Goal: Task Accomplishment & Management: Manage account settings

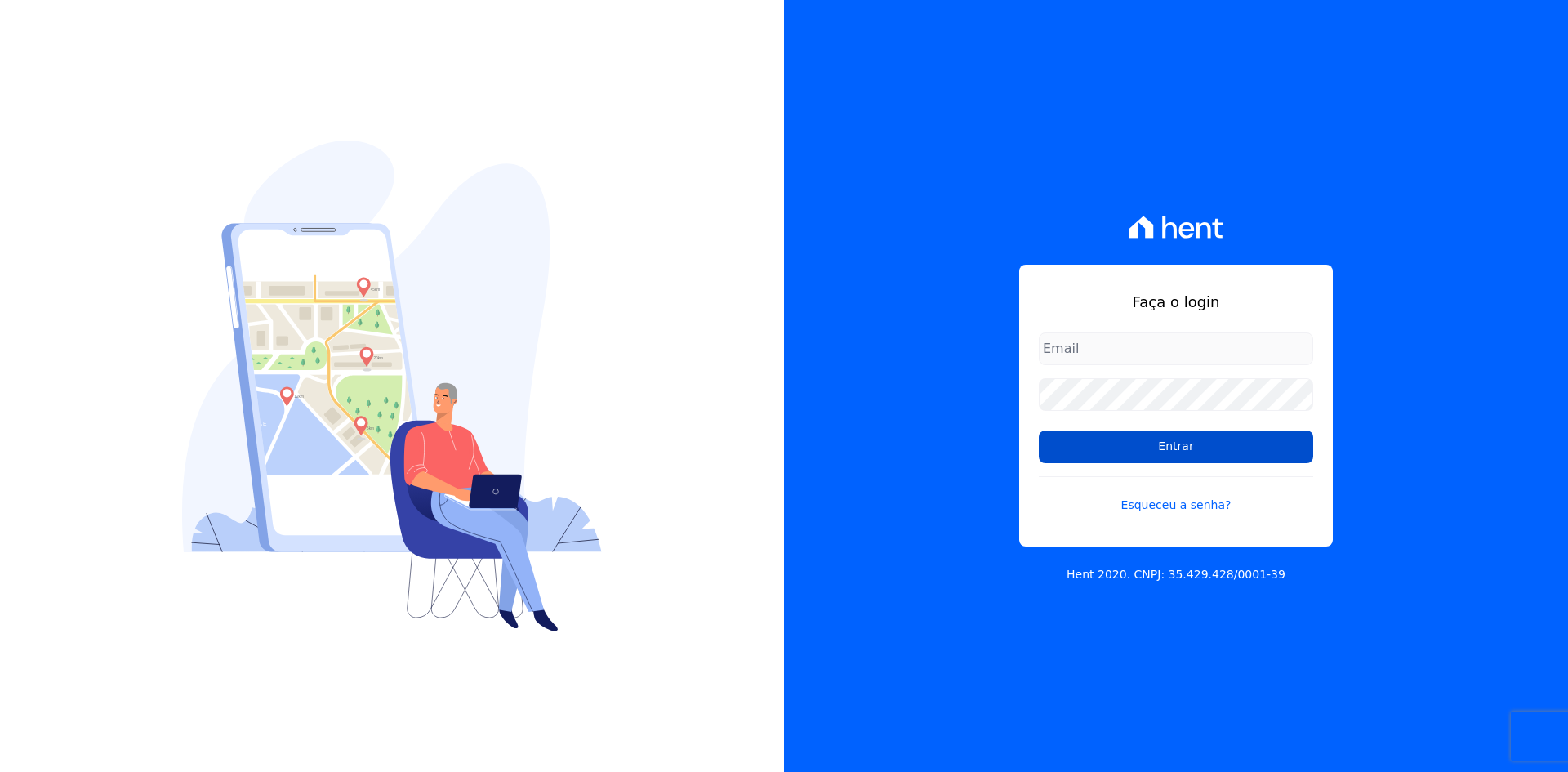
type input "[EMAIL_ADDRESS][DOMAIN_NAME]"
click at [1126, 456] on input "Entrar" at bounding box center [1176, 446] width 274 height 32
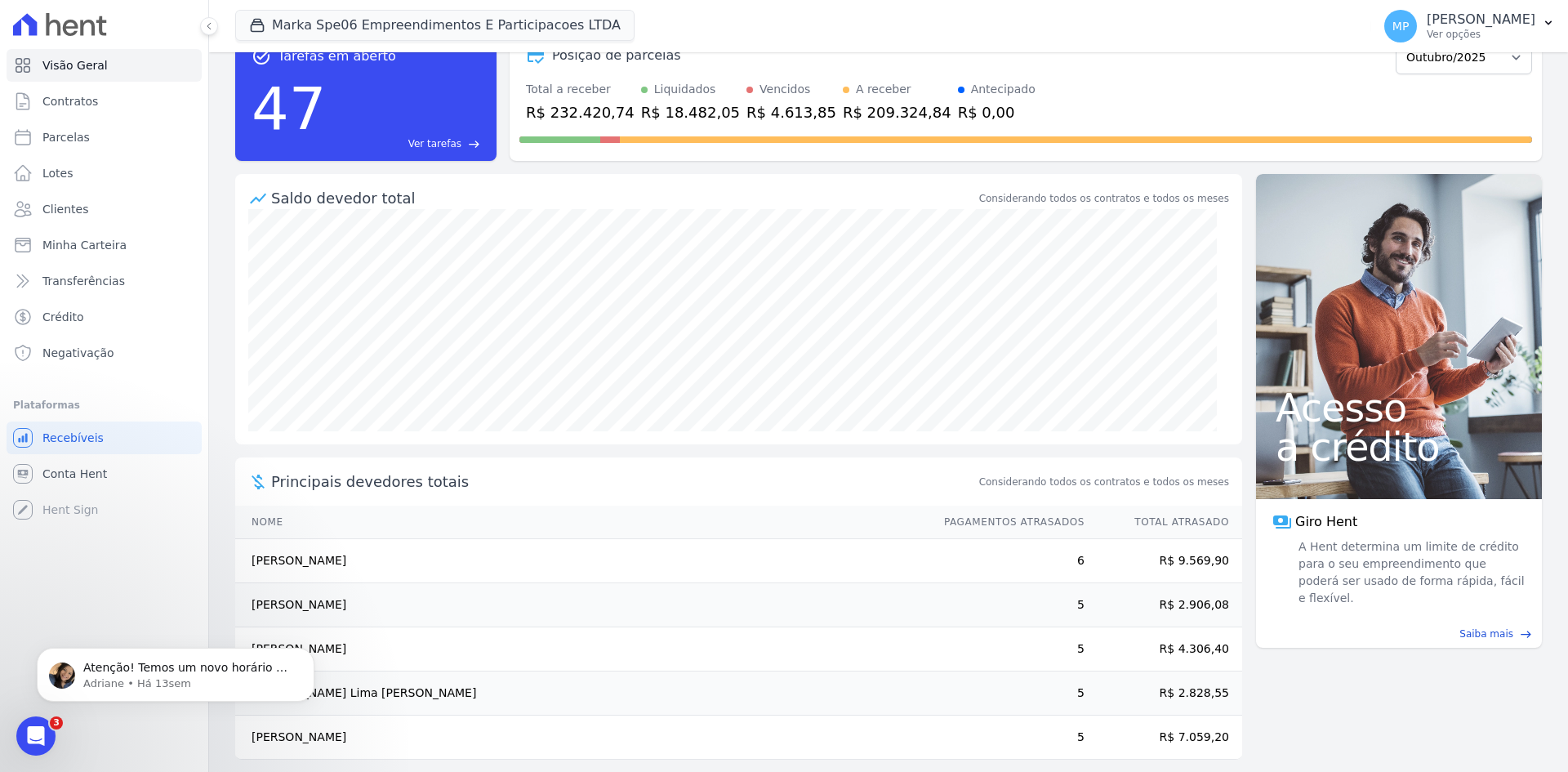
scroll to position [62, 0]
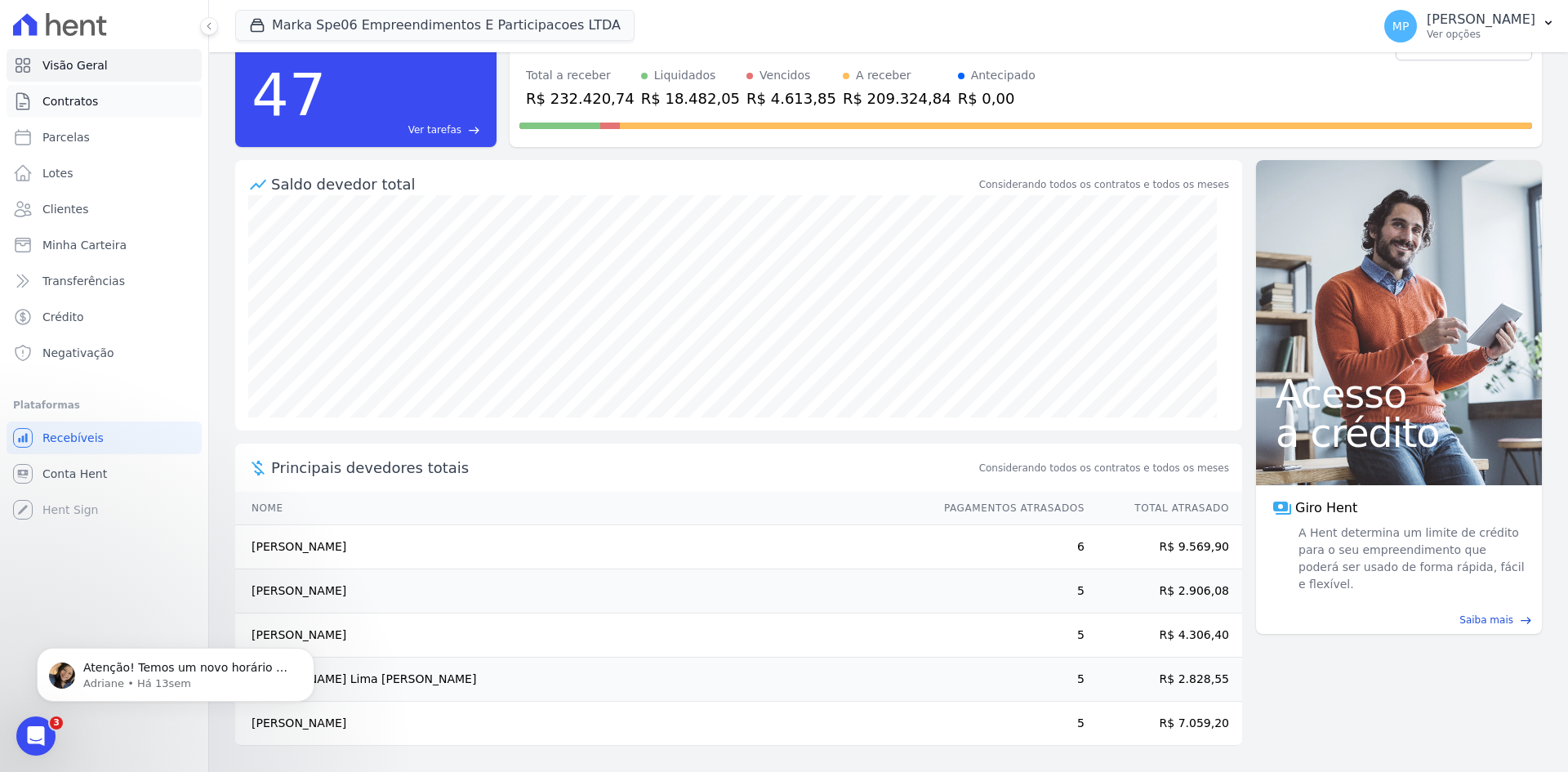
click at [127, 105] on link "Contratos" at bounding box center [103, 101] width 195 height 32
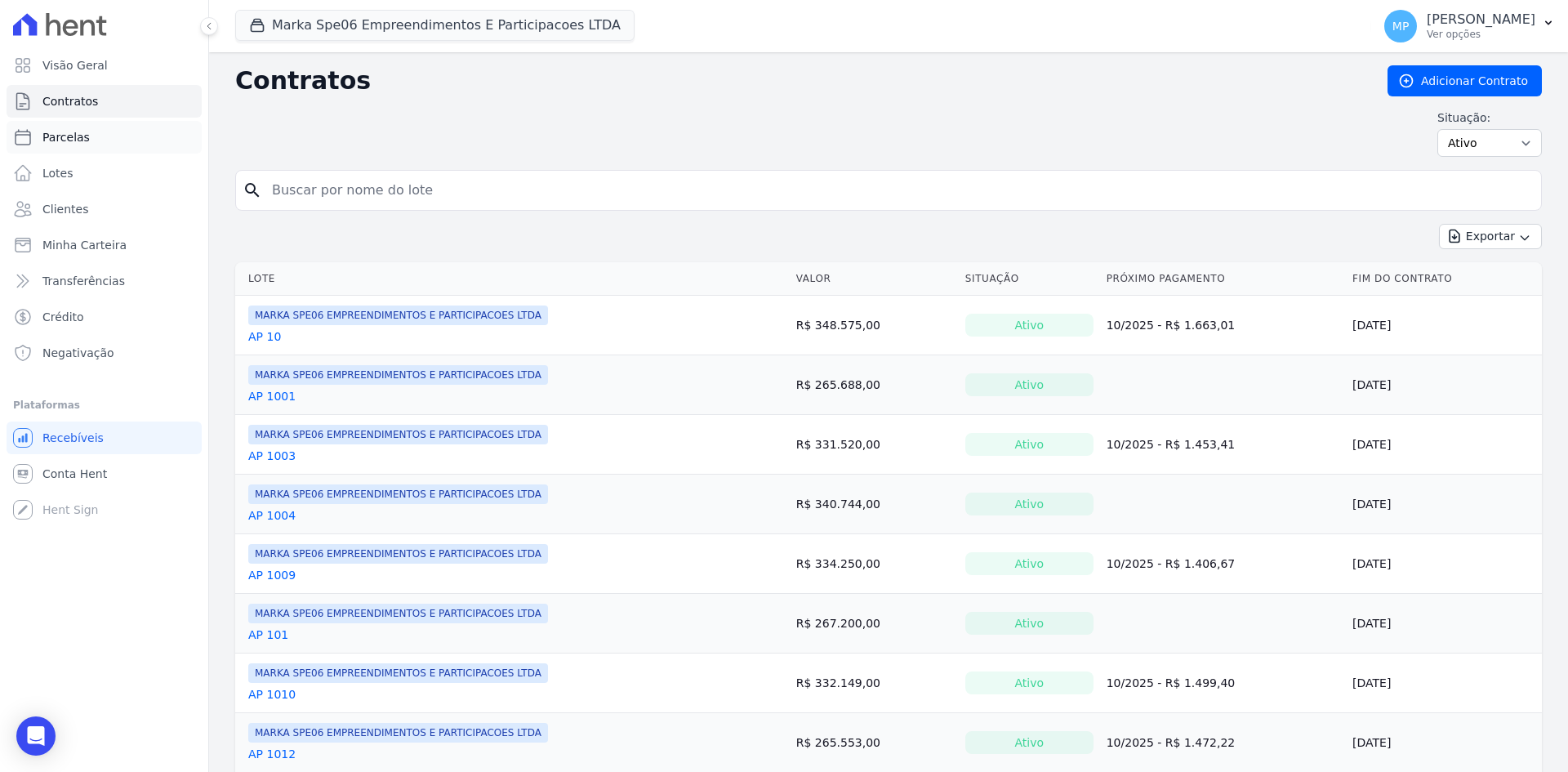
click at [97, 145] on link "Parcelas" at bounding box center [103, 137] width 195 height 32
select select
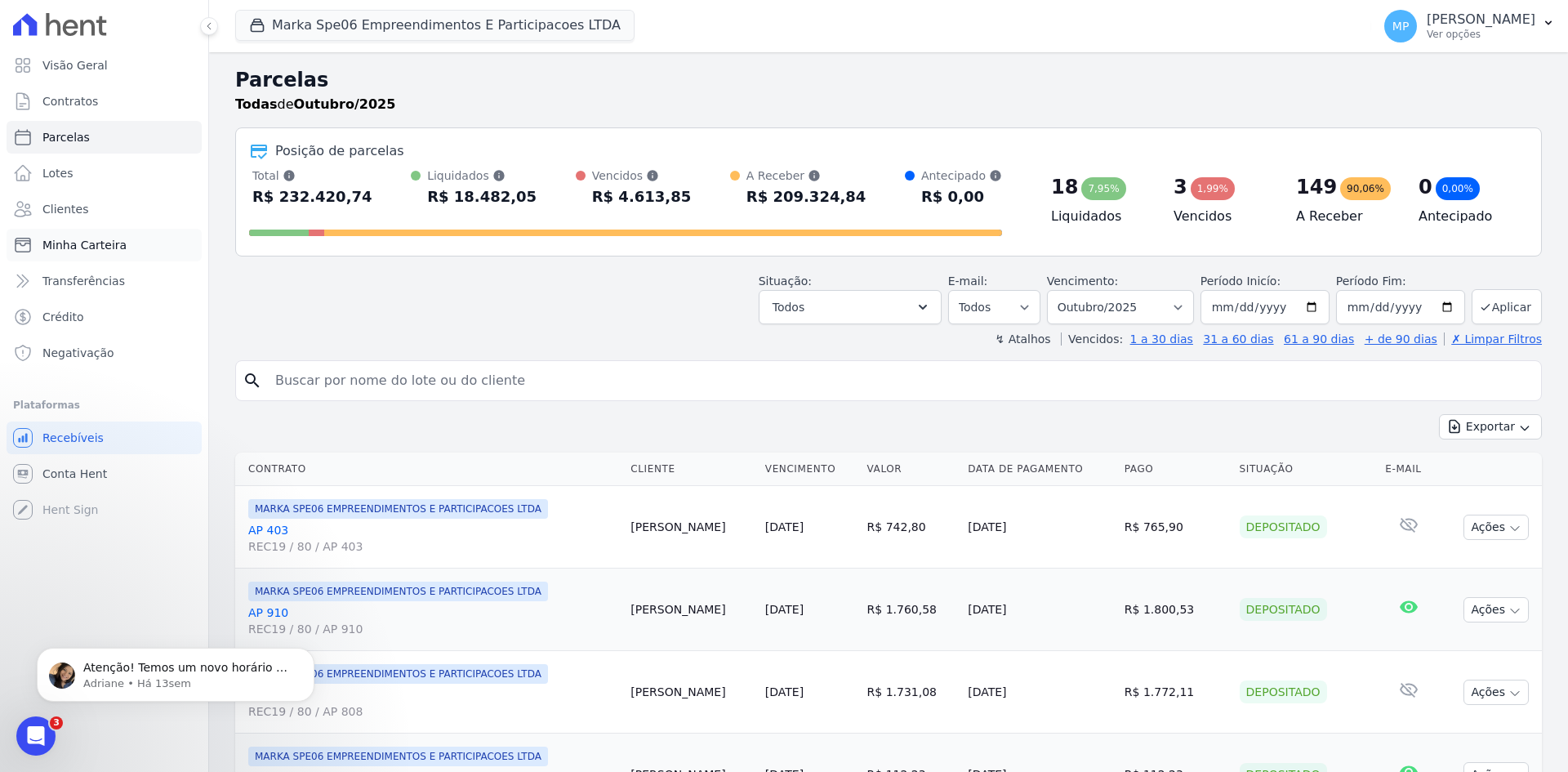
click at [88, 247] on span "Minha Carteira" at bounding box center [85, 245] width 84 height 17
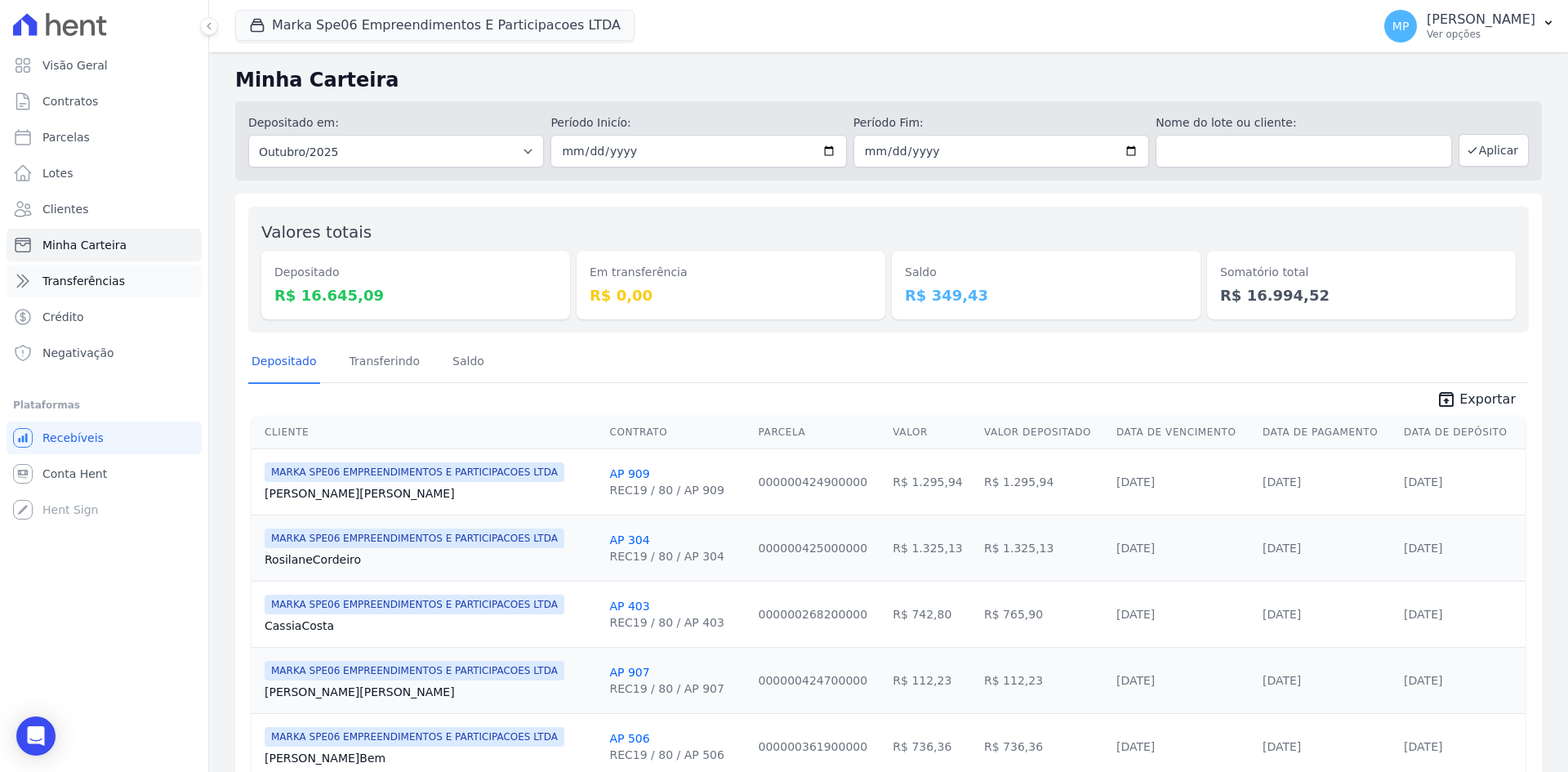
click at [102, 273] on span "Transferências" at bounding box center [84, 281] width 82 height 17
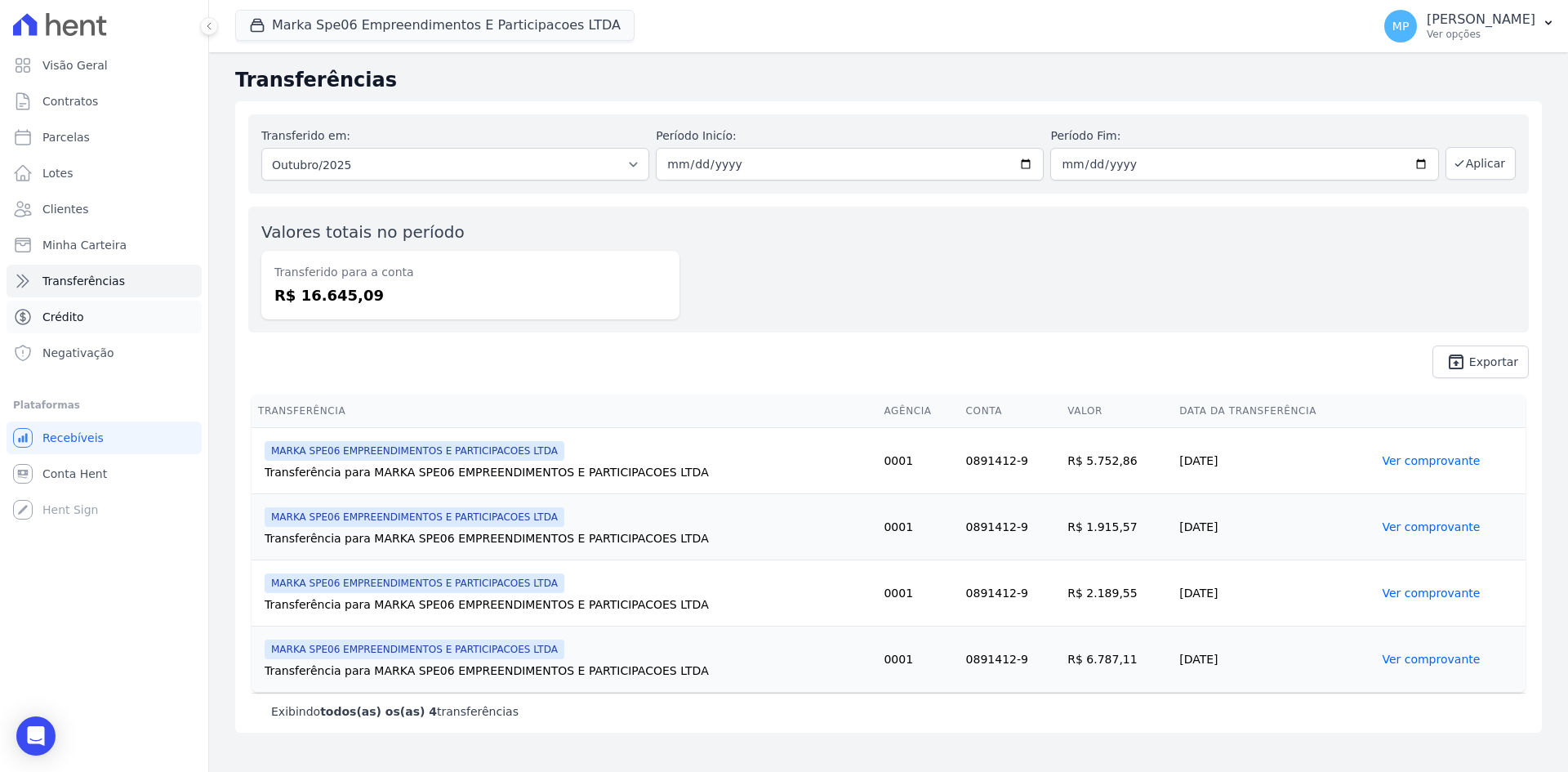
click at [93, 309] on link "Crédito" at bounding box center [103, 316] width 195 height 32
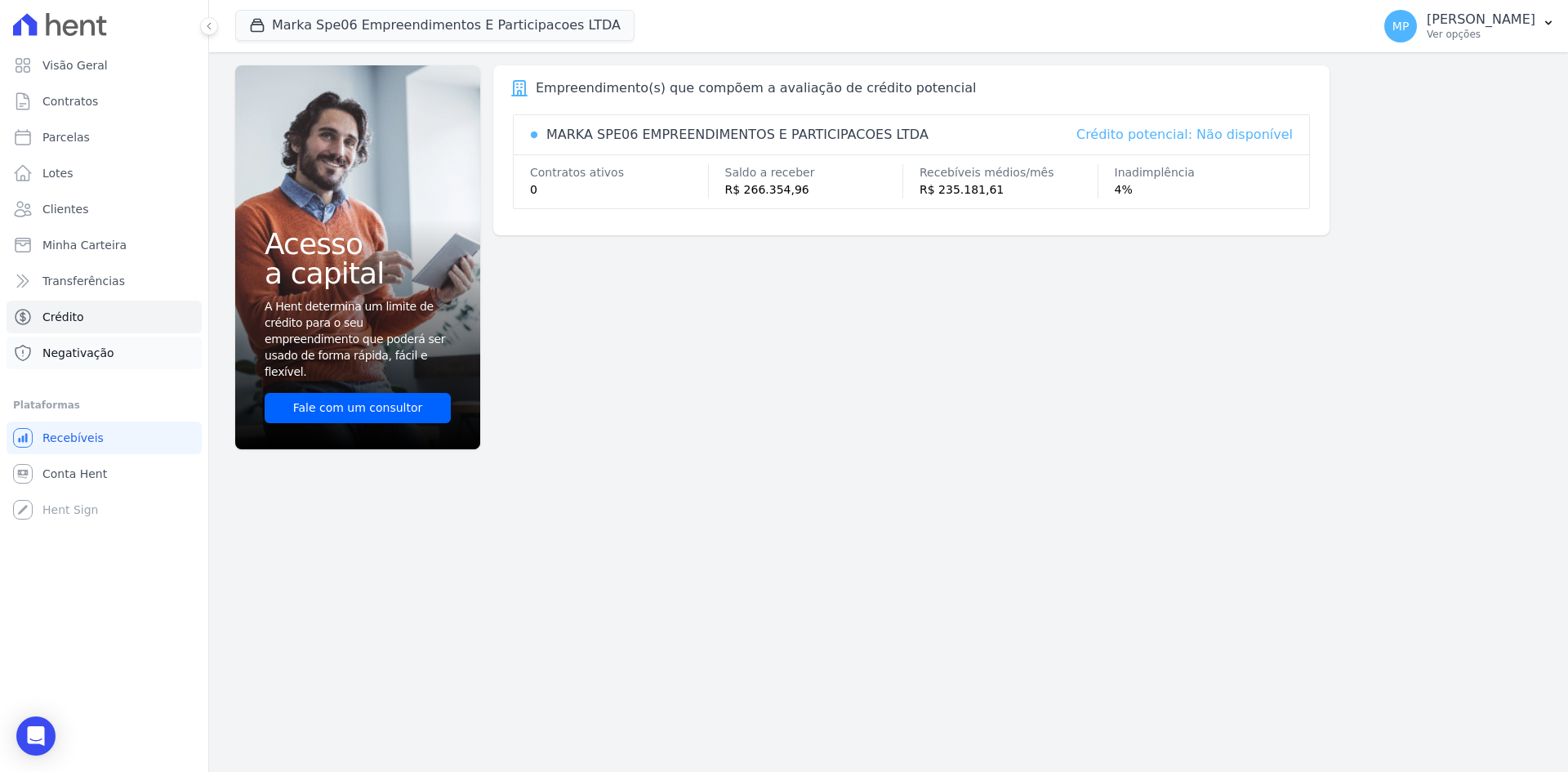
click at [91, 355] on span "Negativação" at bounding box center [79, 353] width 72 height 17
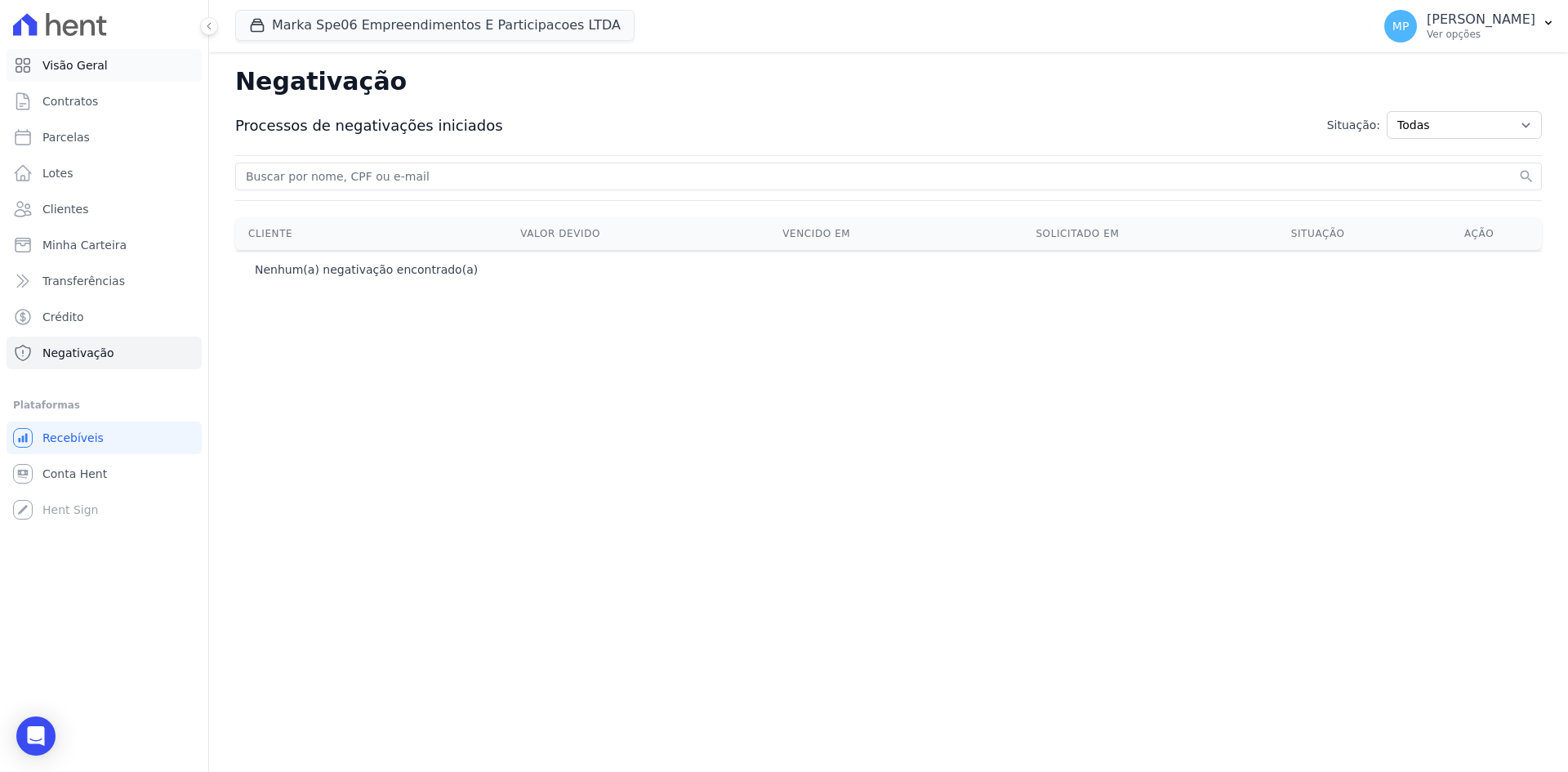
click at [111, 72] on link "Visão Geral" at bounding box center [103, 65] width 195 height 32
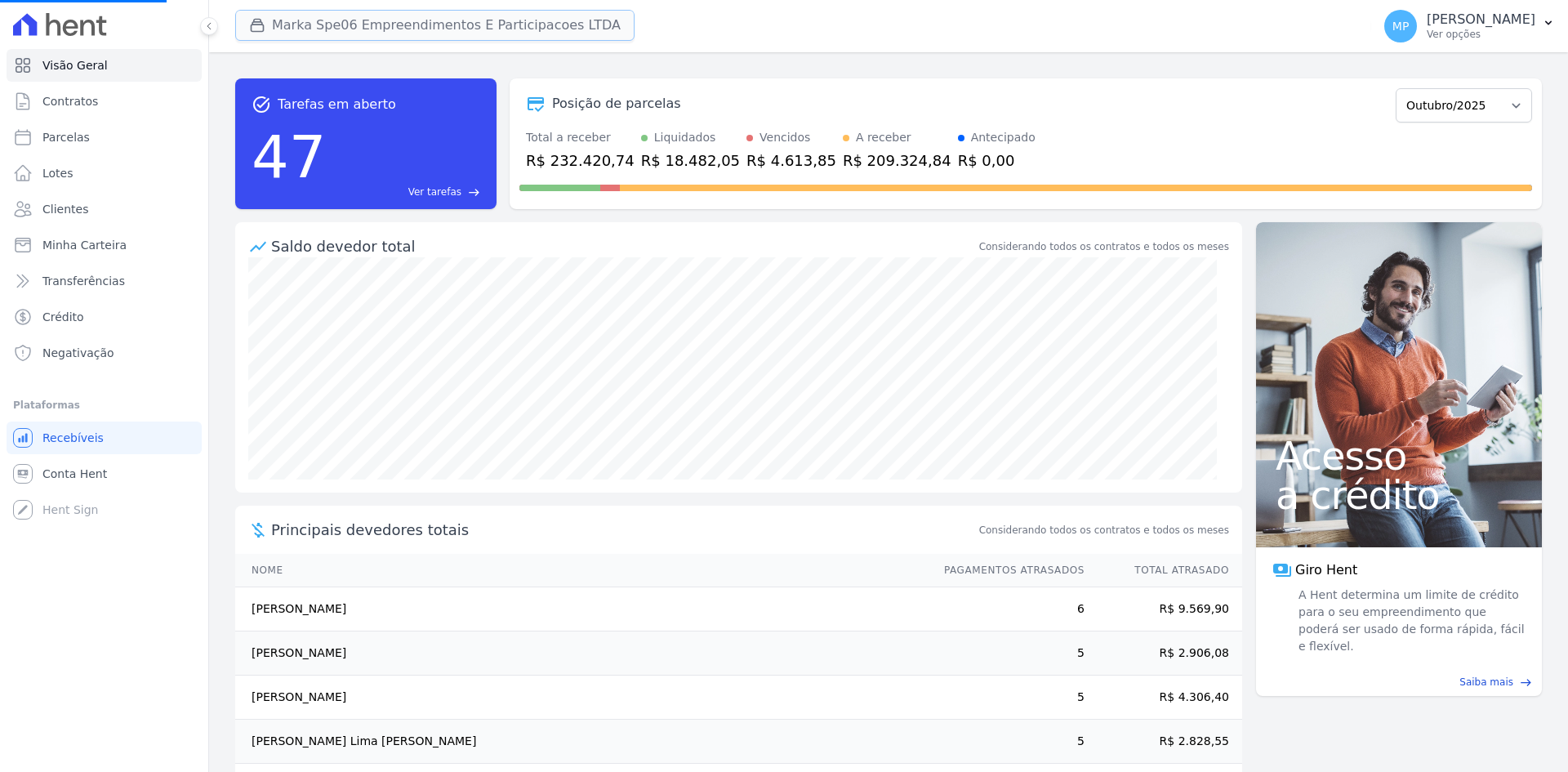
click at [399, 25] on button "Marka Spe06 Empreendimentos E Participacoes LTDA" at bounding box center [435, 25] width 399 height 31
click at [404, 23] on button "Marka Spe06 Empreendimentos E Participacoes LTDA" at bounding box center [435, 25] width 399 height 31
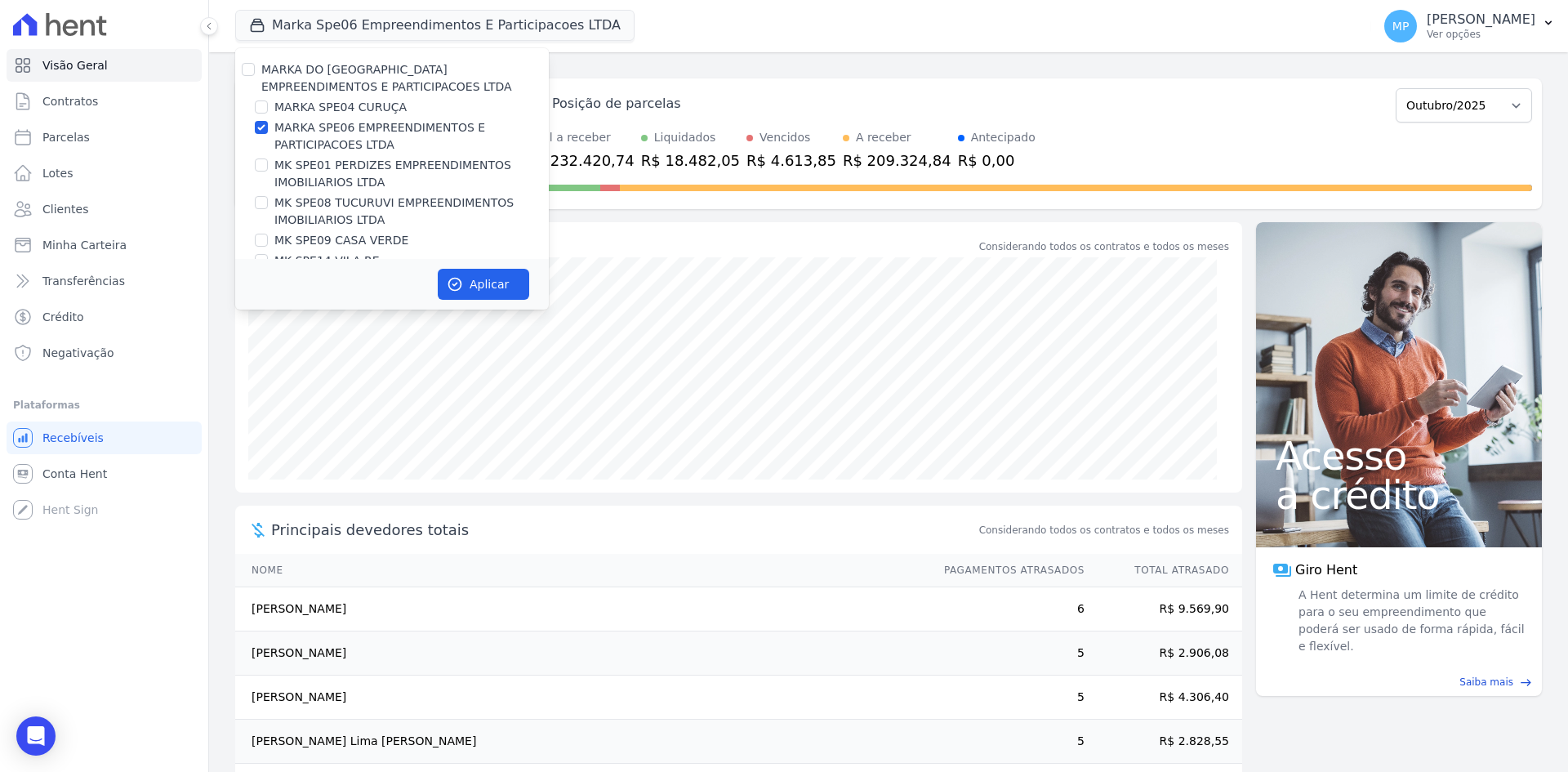
click at [257, 72] on div "MARKA DO [GEOGRAPHIC_DATA] EMPREENDIMENTOS E PARTICIPACOES LTDA" at bounding box center [392, 78] width 313 height 34
click at [252, 74] on input "MARKA DO [GEOGRAPHIC_DATA] EMPREENDIMENTOS E PARTICIPACOES LTDA" at bounding box center [248, 69] width 13 height 13
checkbox input "true"
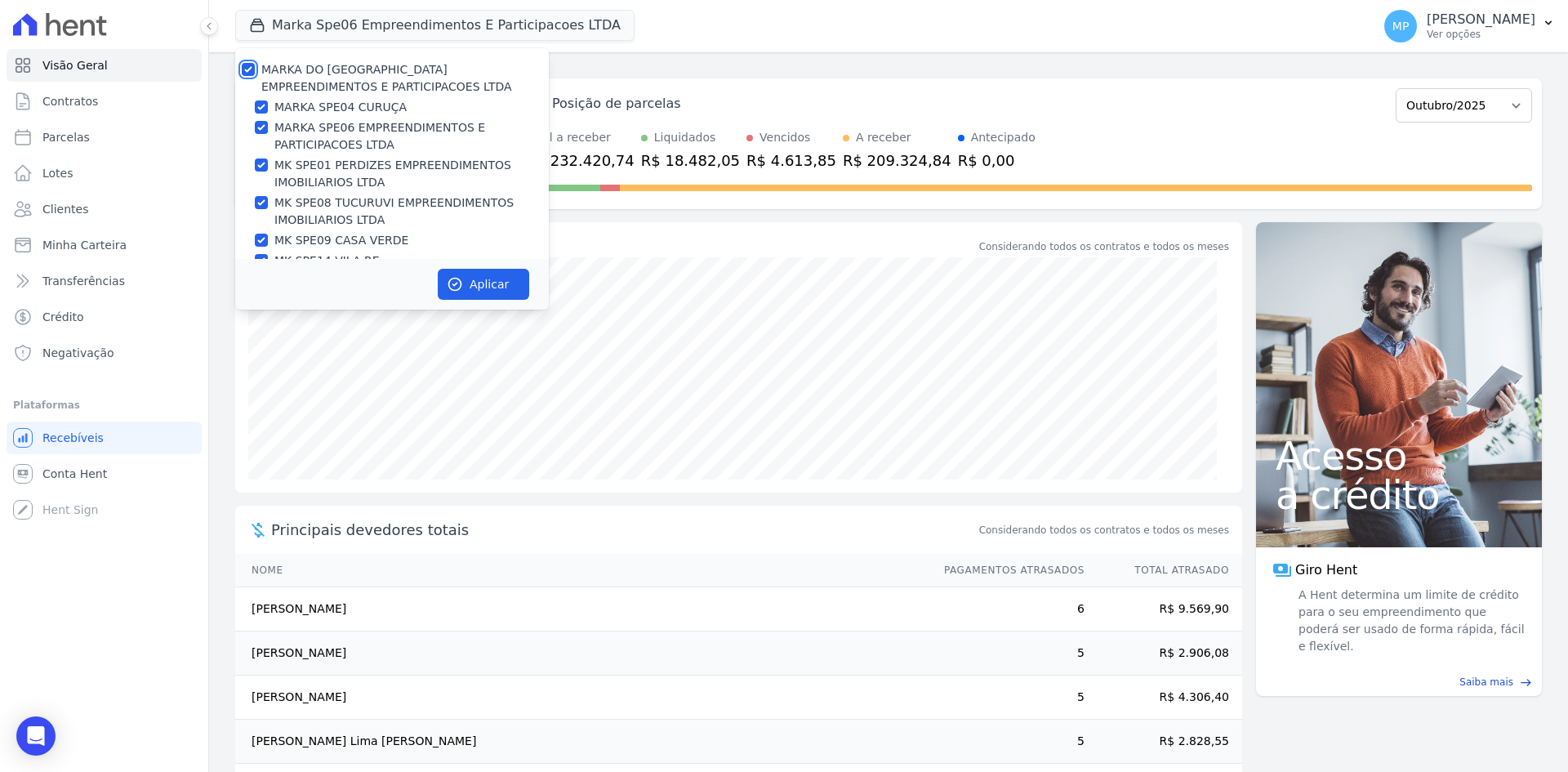
checkbox input "true"
click at [460, 277] on icon "button" at bounding box center [454, 284] width 17 height 17
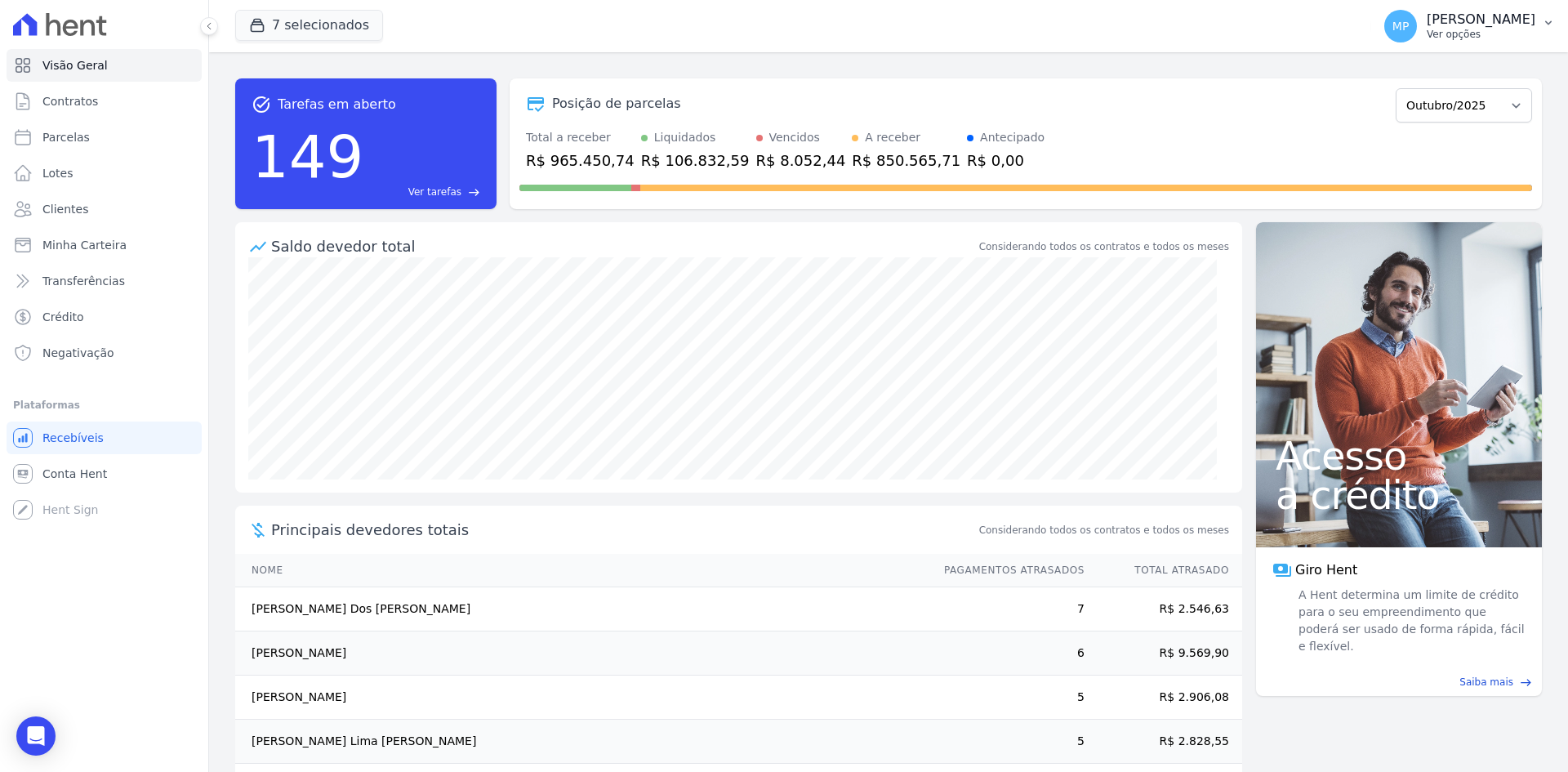
click at [1476, 34] on p "Ver opções" at bounding box center [1481, 34] width 109 height 13
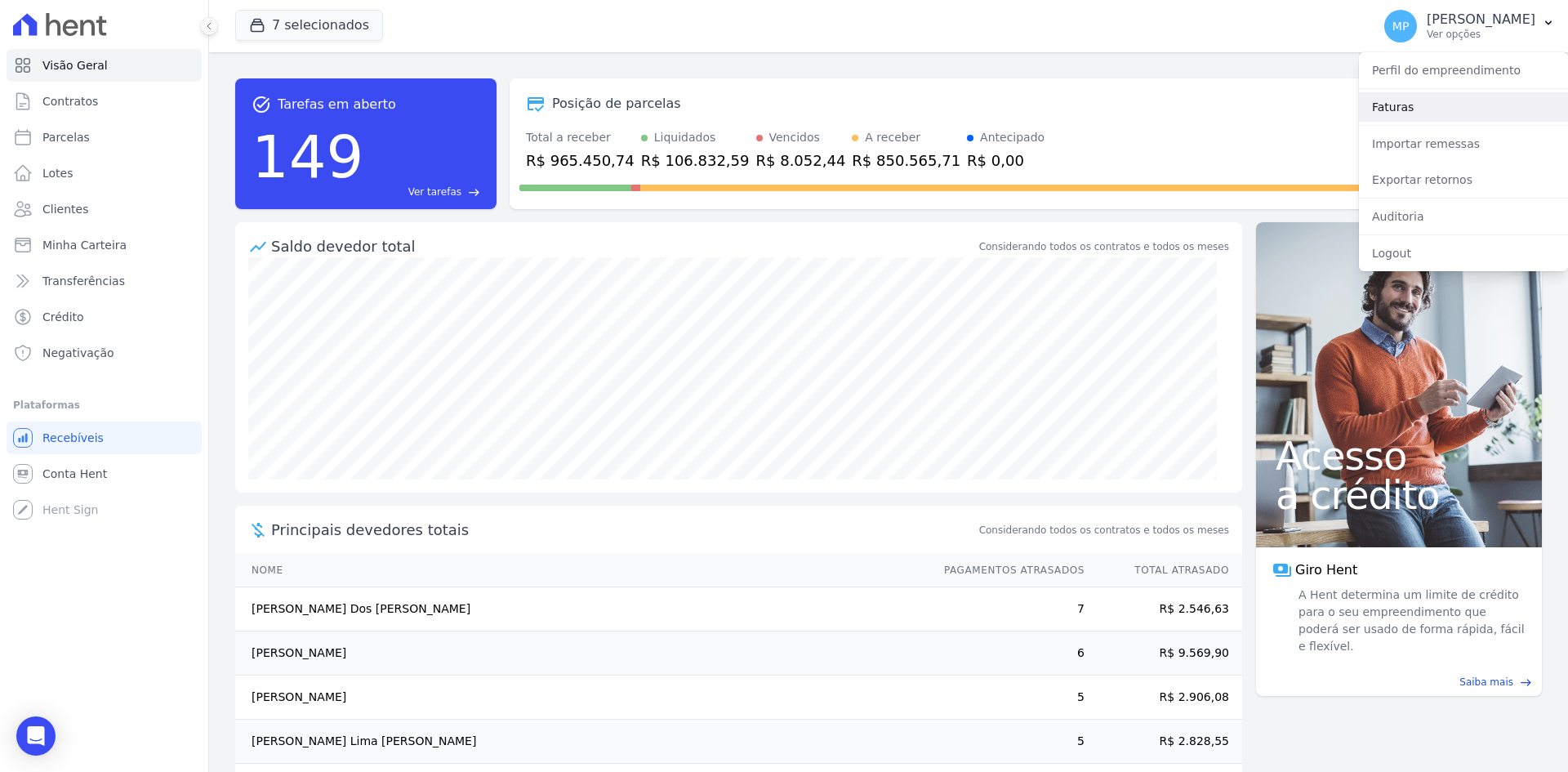
click at [1435, 116] on link "Faturas" at bounding box center [1463, 107] width 209 height 30
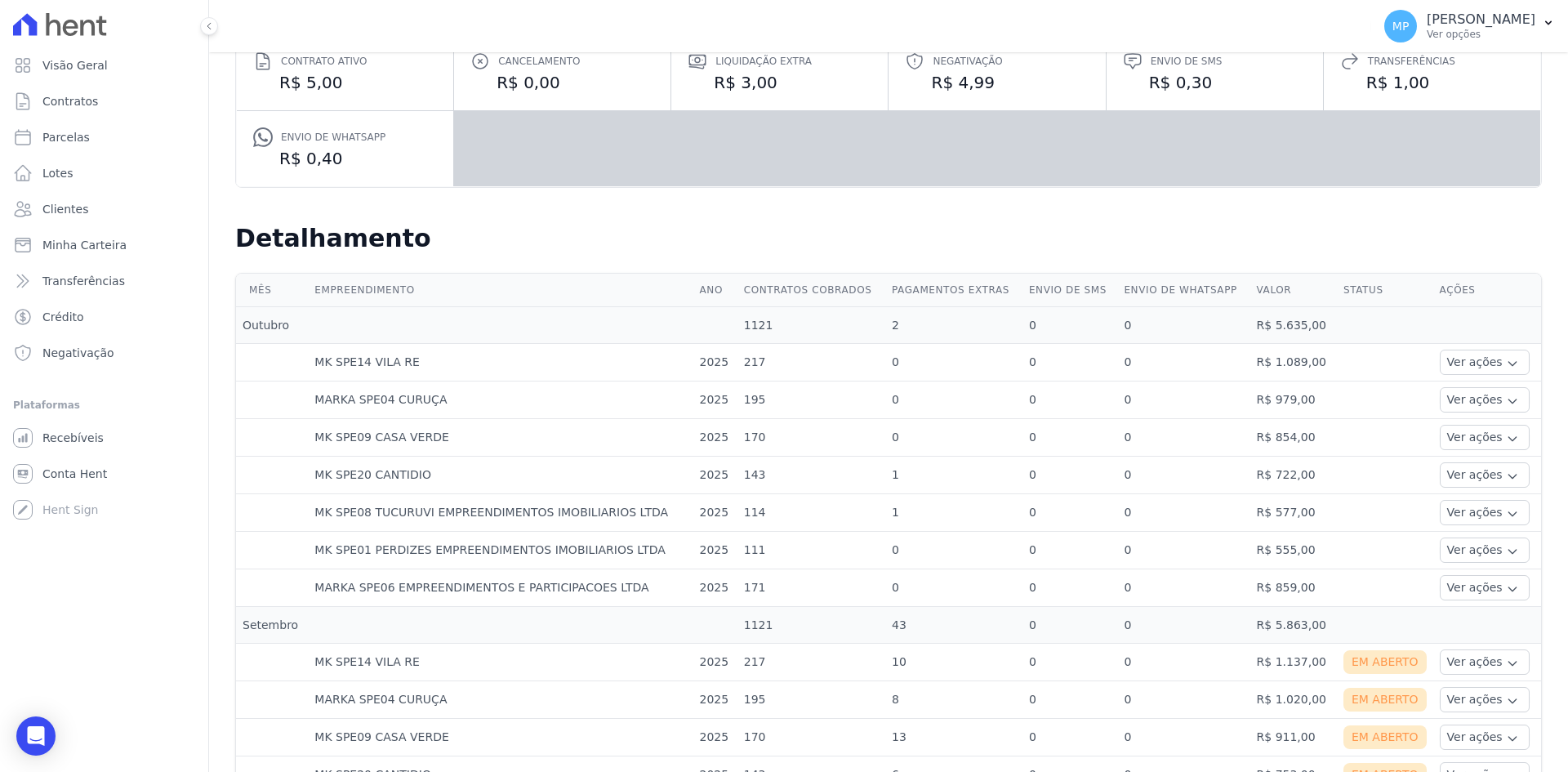
scroll to position [245, 0]
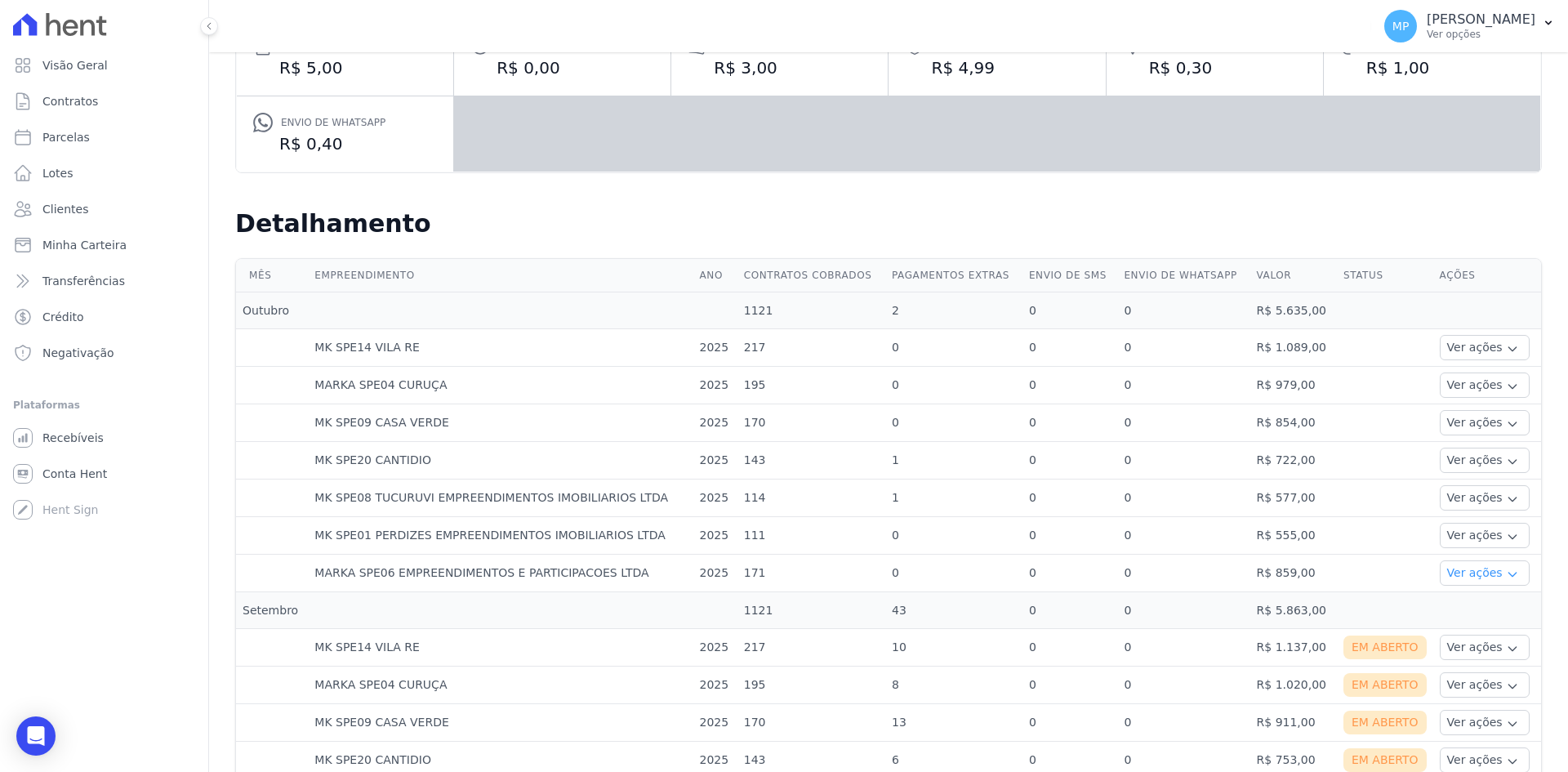
click at [1473, 565] on button "Ver ações" at bounding box center [1485, 572] width 90 height 25
click at [1470, 561] on button "Ver ações" at bounding box center [1485, 572] width 90 height 25
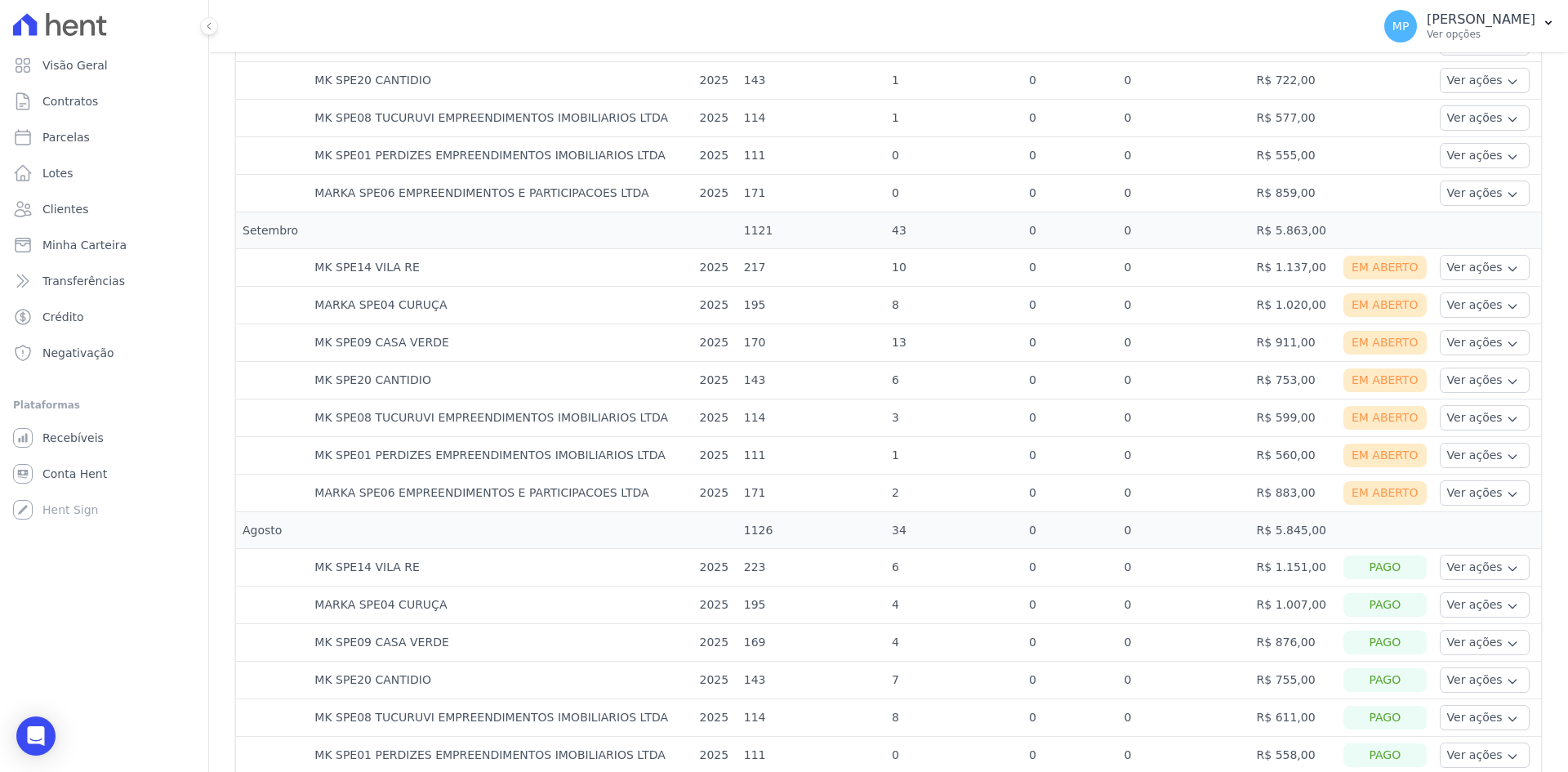
scroll to position [653, 0]
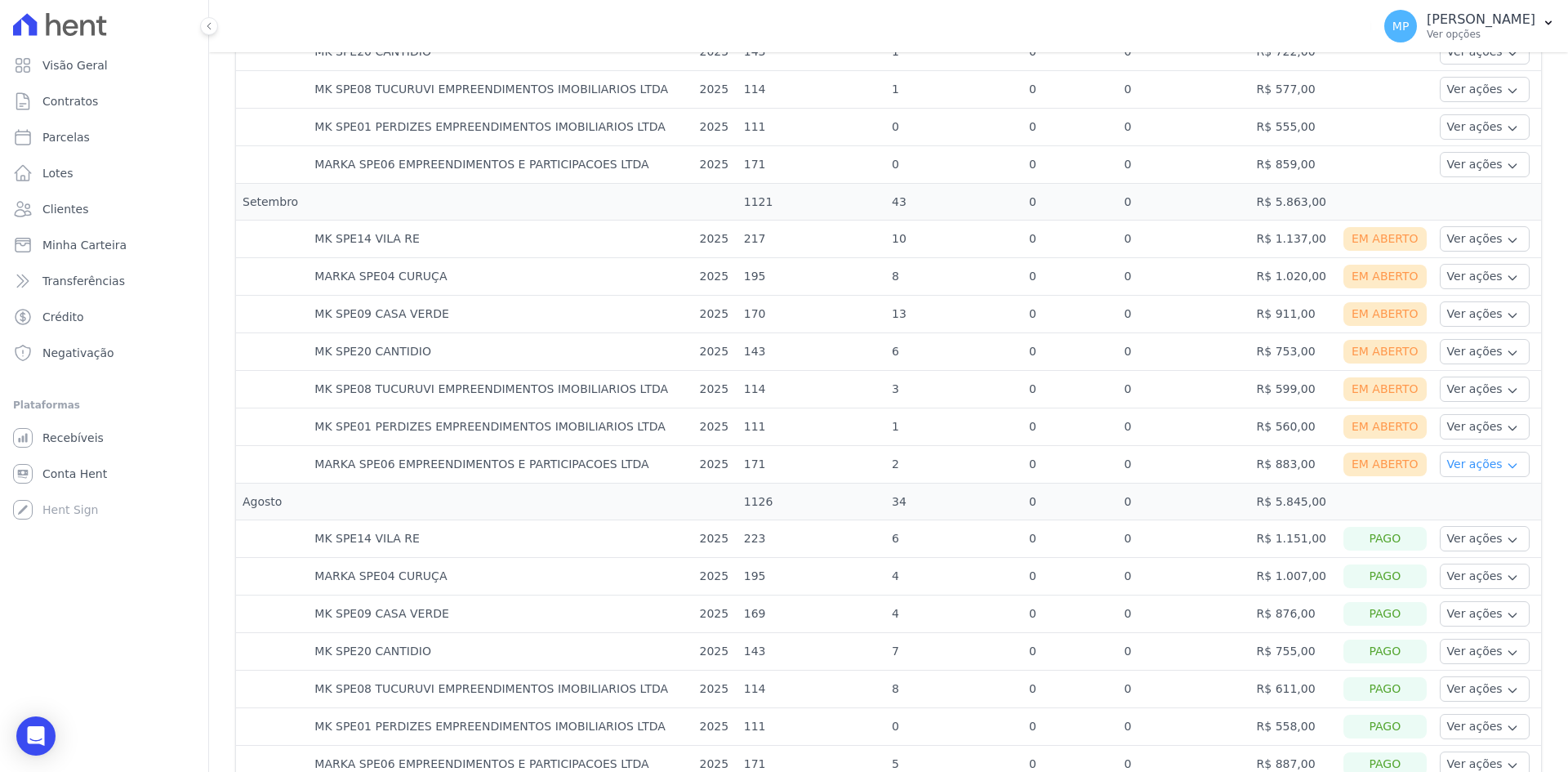
click at [1484, 457] on button "Ver ações" at bounding box center [1485, 464] width 90 height 25
click at [1480, 504] on link "Ver boleto" at bounding box center [1507, 509] width 121 height 18
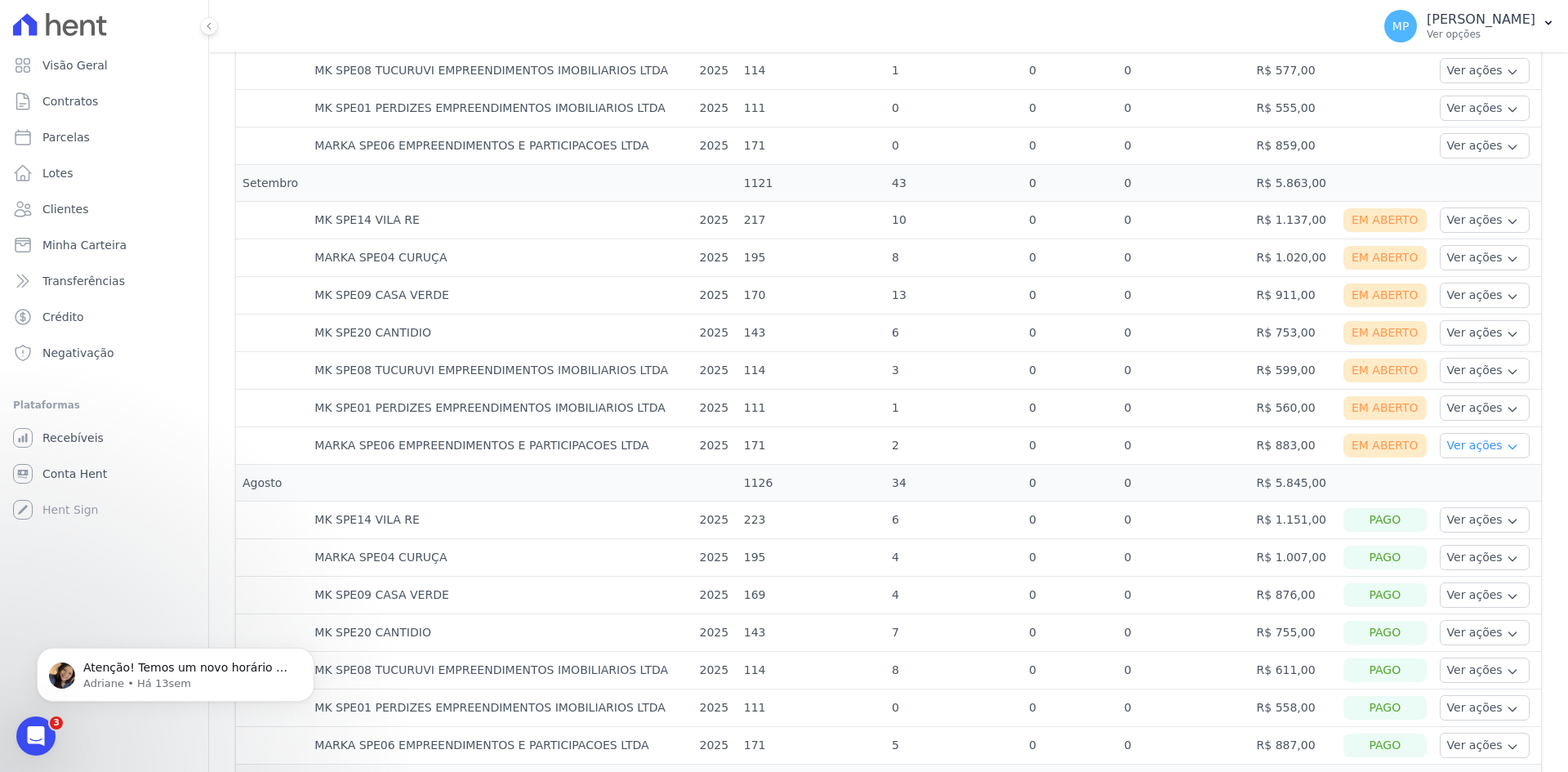
scroll to position [653, 0]
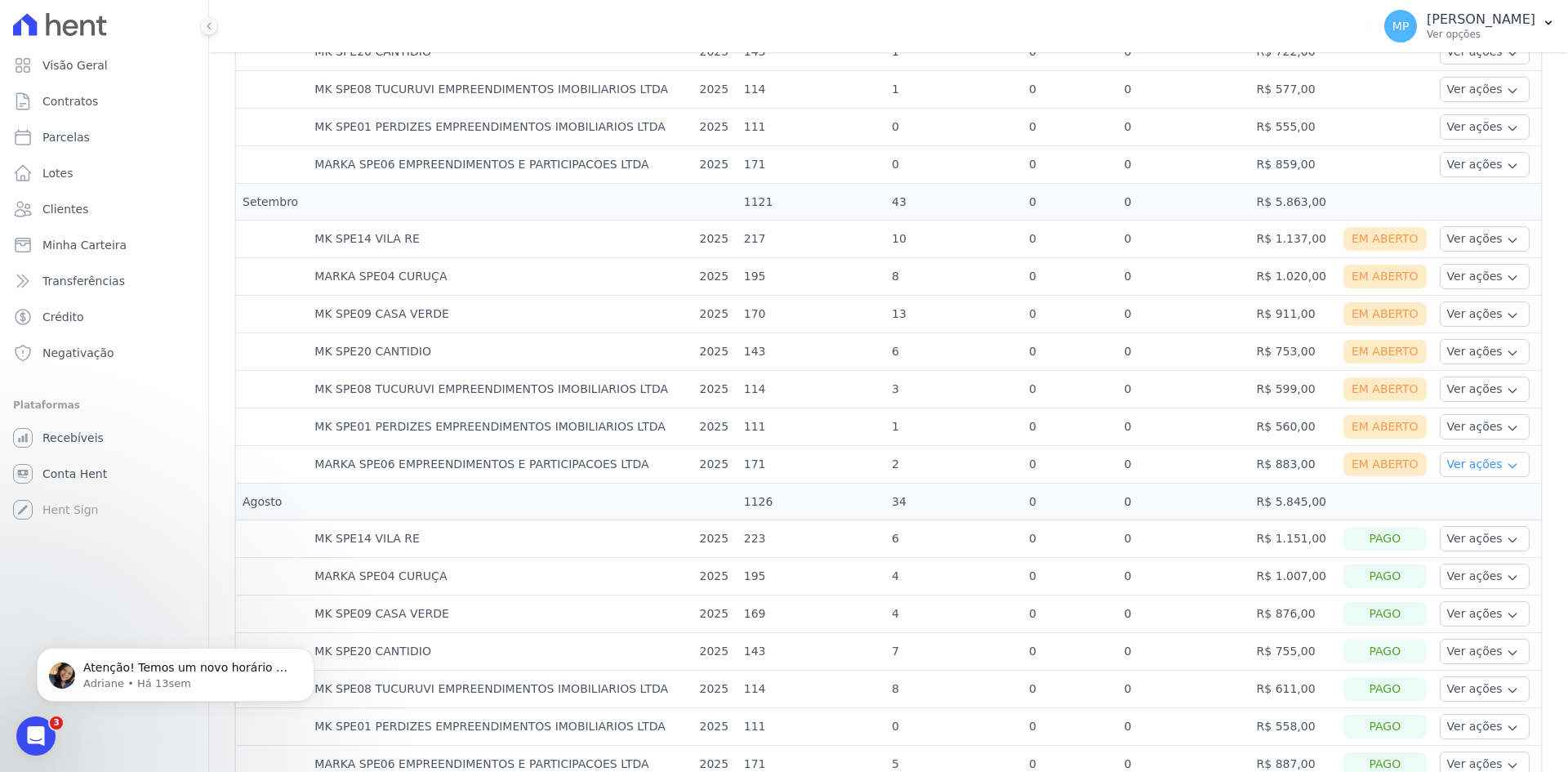
click at [1462, 462] on button "Ver ações" at bounding box center [1485, 464] width 90 height 25
click at [1460, 529] on link "Nota fiscal eletrônica" at bounding box center [1507, 530] width 121 height 18
click at [1473, 465] on button "Ver ações" at bounding box center [1485, 464] width 90 height 25
click at [1470, 503] on link "Ver boleto" at bounding box center [1507, 509] width 121 height 18
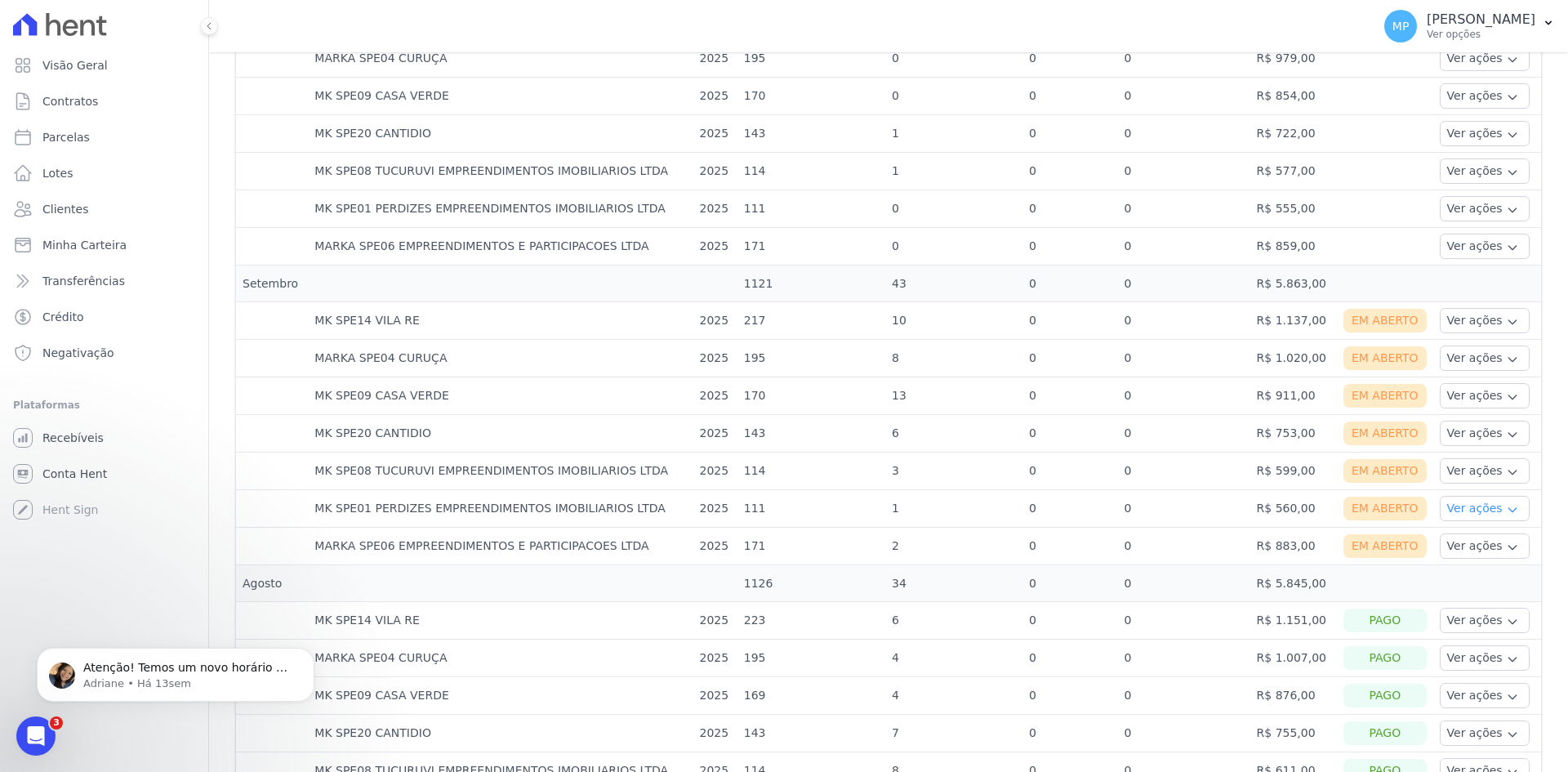
click at [1474, 504] on button "Ver ações" at bounding box center [1485, 508] width 90 height 25
click at [1459, 554] on link "Ver boleto" at bounding box center [1507, 553] width 121 height 18
click at [1452, 509] on button "Ver ações" at bounding box center [1485, 508] width 90 height 25
click at [1450, 570] on link "Nota fiscal eletrônica" at bounding box center [1507, 574] width 121 height 18
click at [1482, 470] on button "Ver ações" at bounding box center [1485, 470] width 90 height 25
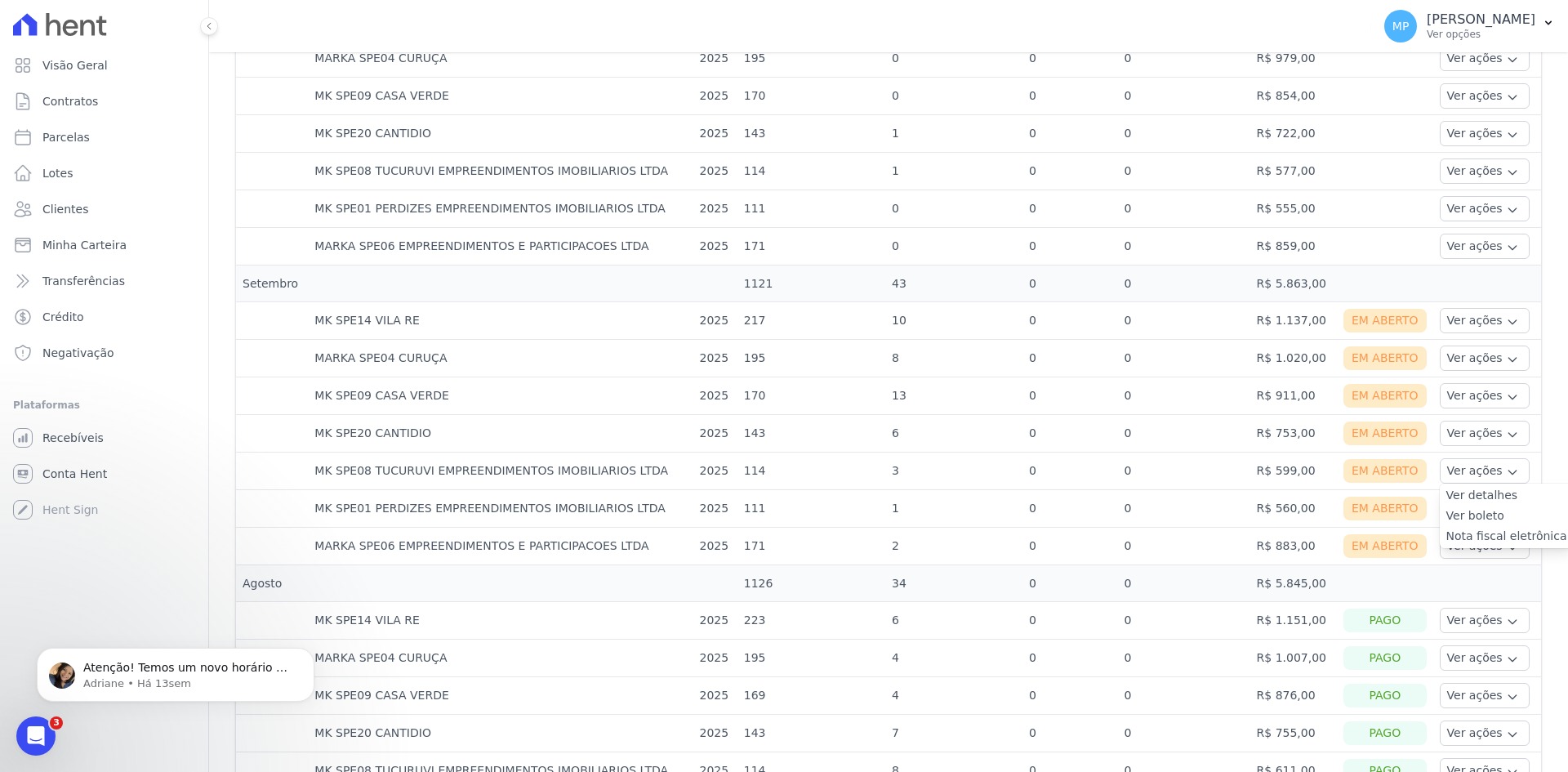
click at [1463, 514] on link "Ver boleto" at bounding box center [1507, 516] width 121 height 18
click at [1441, 472] on button "Ver ações" at bounding box center [1485, 470] width 90 height 25
click at [1446, 534] on link "Nota fiscal eletrônica" at bounding box center [1507, 537] width 121 height 18
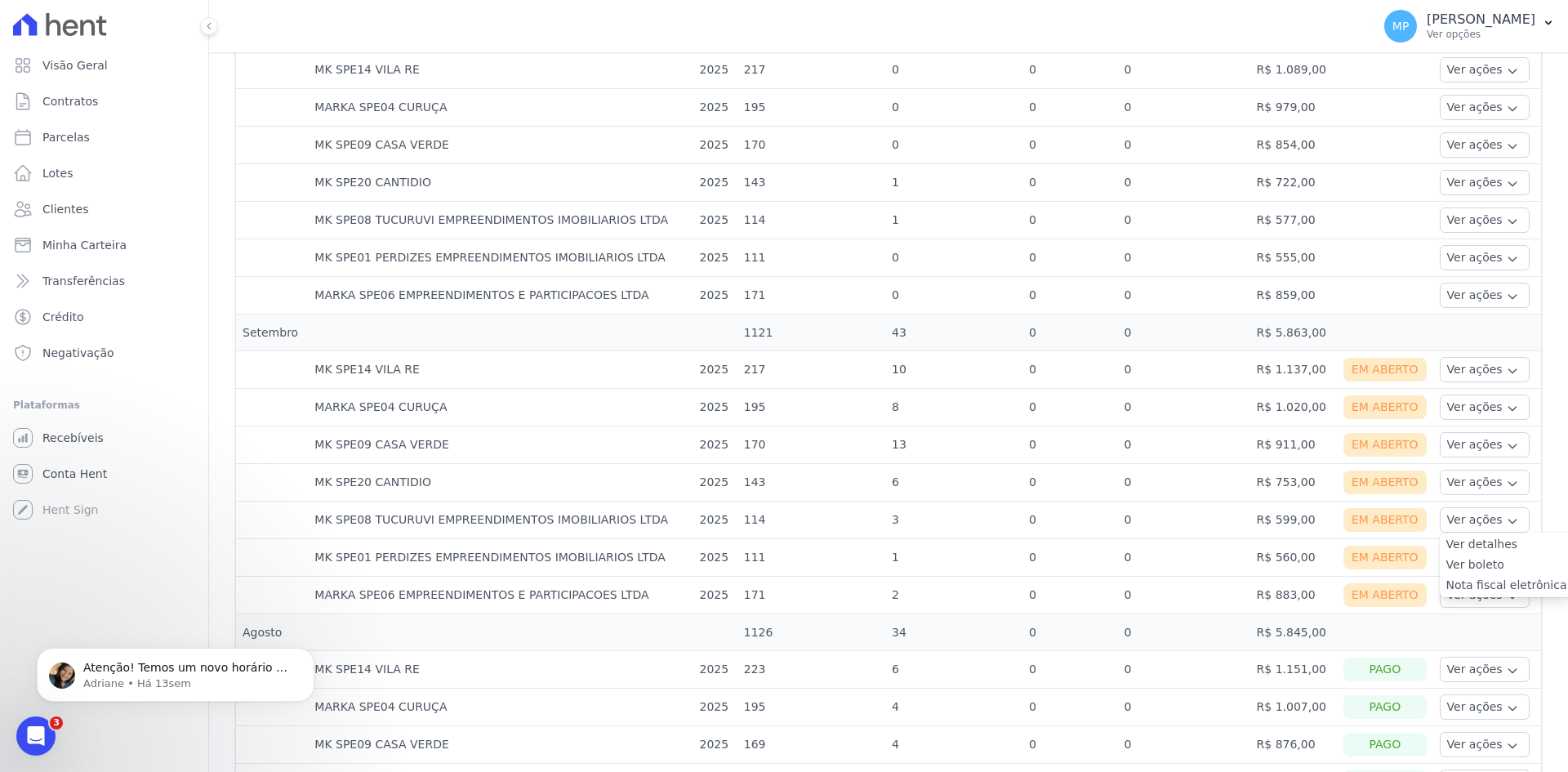
scroll to position [677, 0]
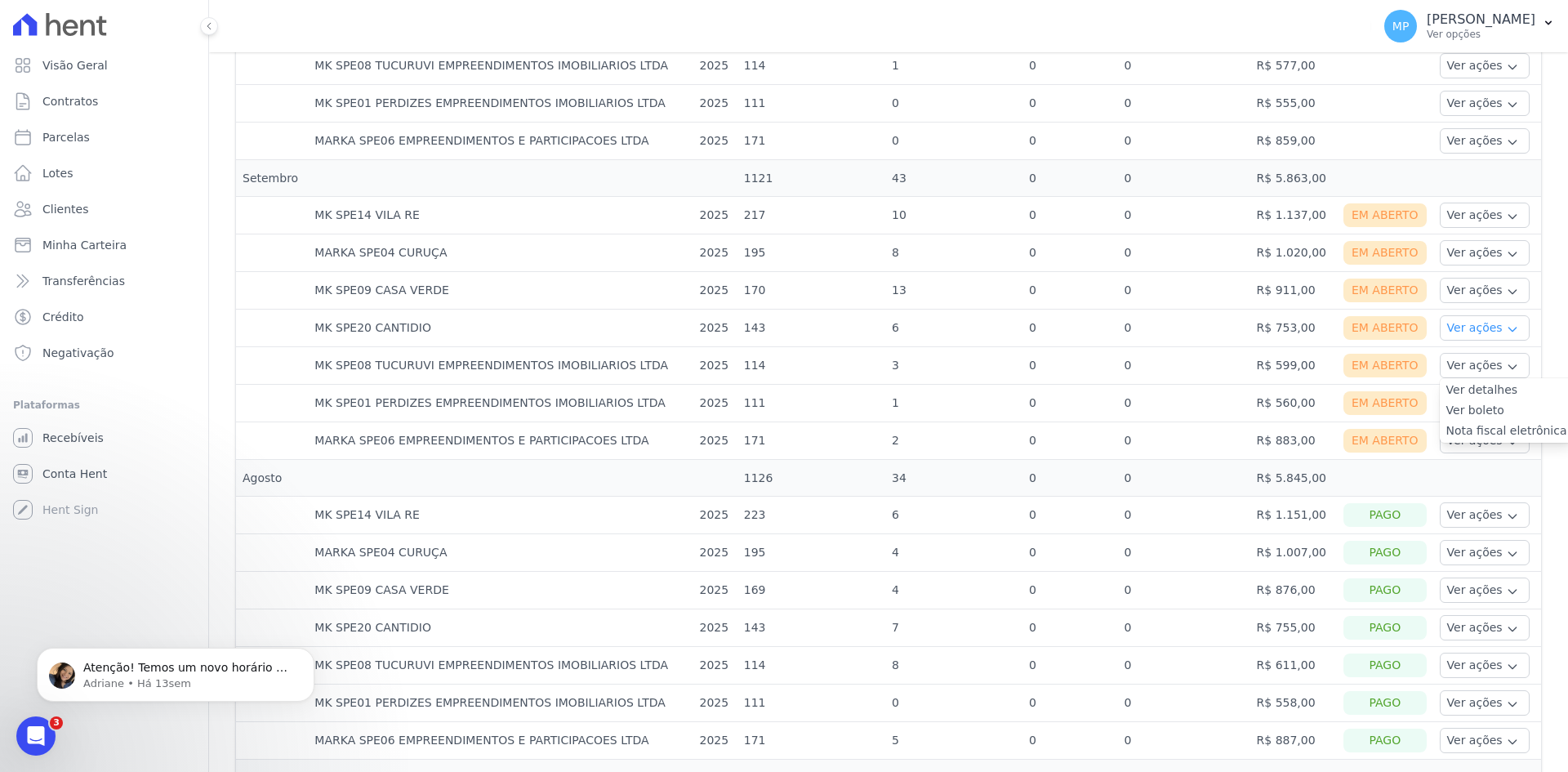
click at [1461, 326] on button "Ver ações" at bounding box center [1485, 327] width 90 height 25
click at [1472, 368] on link "Ver boleto" at bounding box center [1507, 373] width 121 height 18
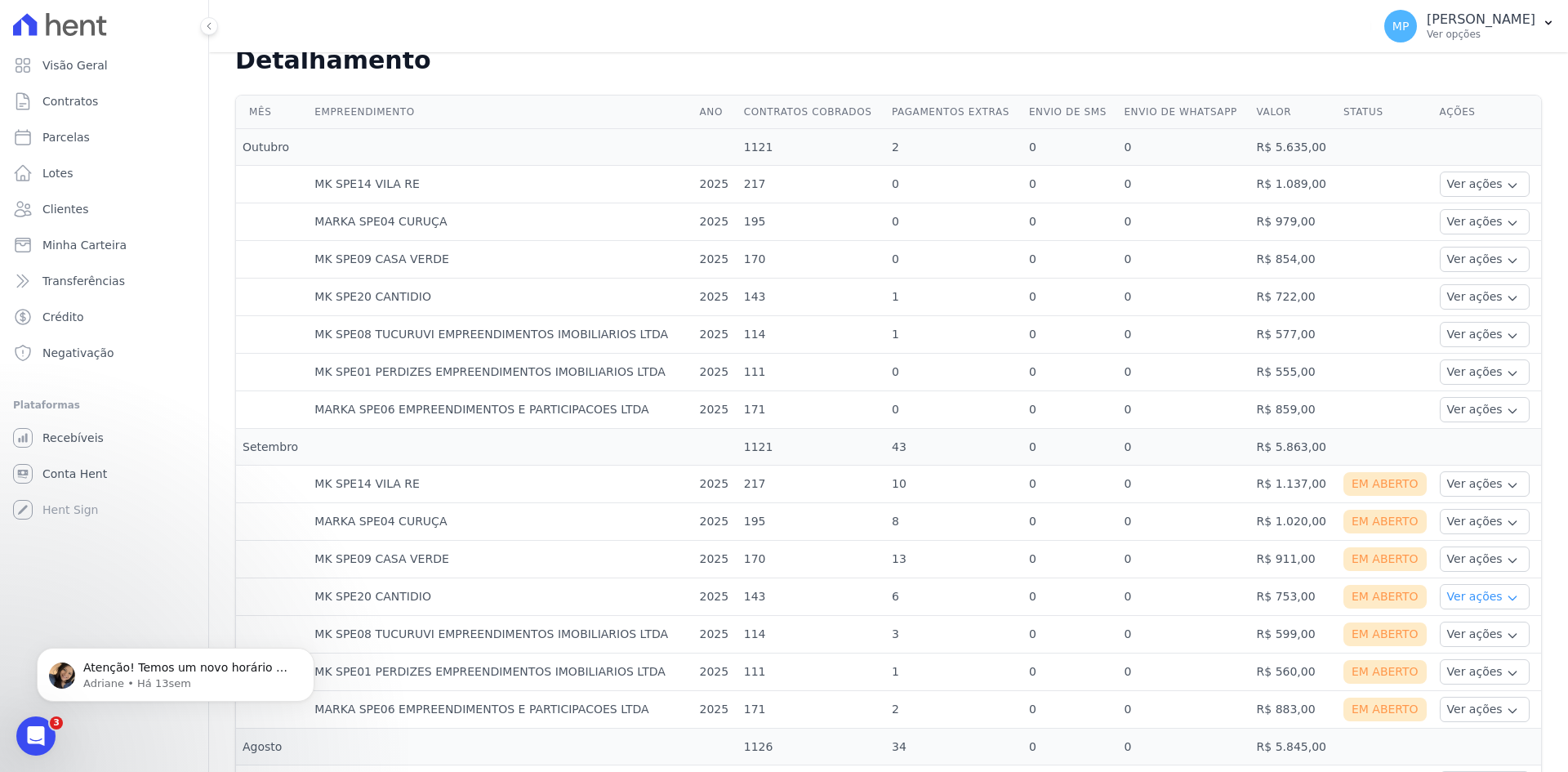
click at [1456, 600] on button "Ver ações" at bounding box center [1485, 596] width 90 height 25
click at [1494, 656] on link "Nota fiscal eletrônica" at bounding box center [1507, 662] width 121 height 18
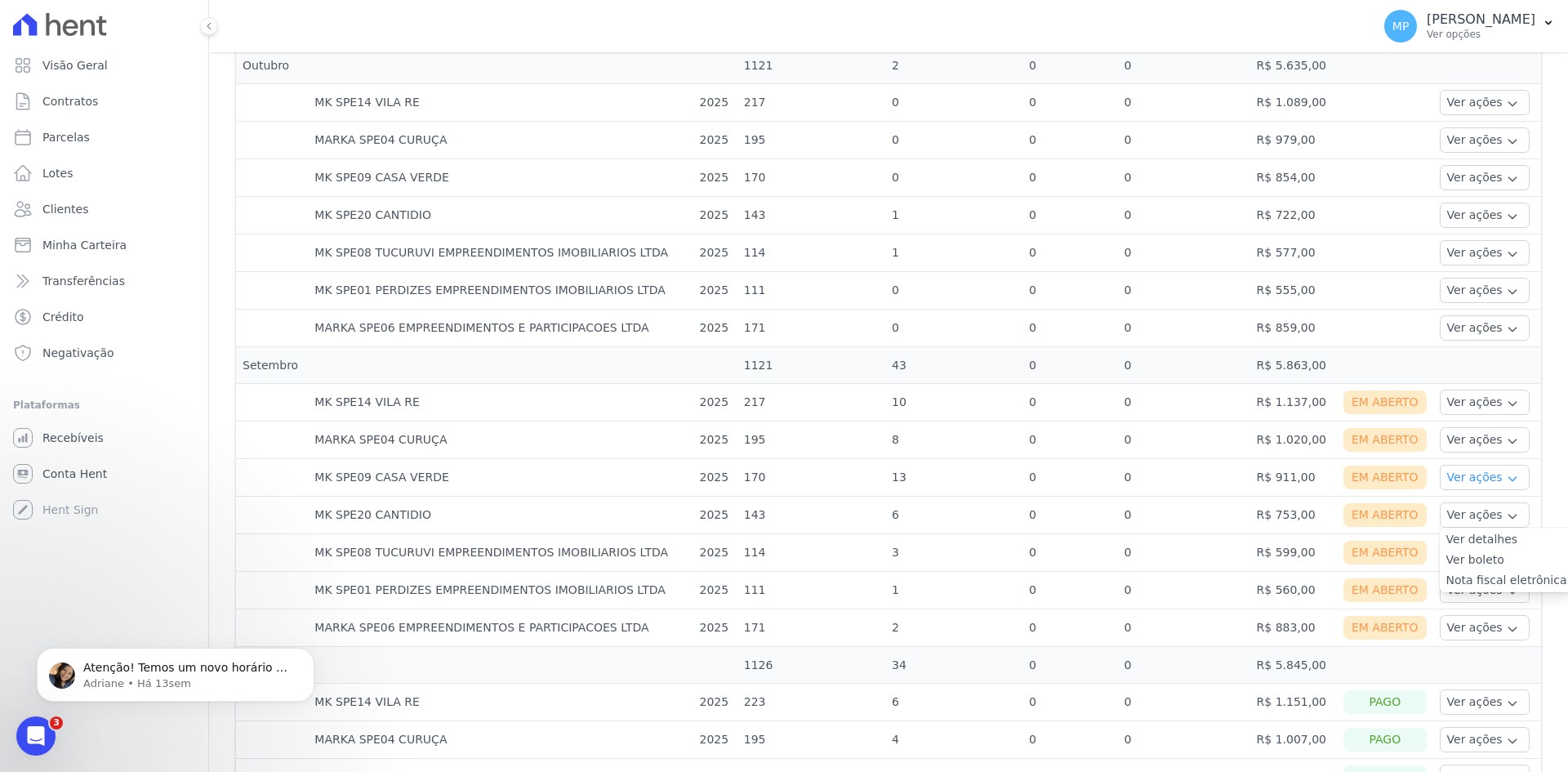
click at [1456, 469] on button "Ver ações" at bounding box center [1485, 477] width 90 height 25
click at [1467, 522] on link "Ver boleto" at bounding box center [1507, 523] width 121 height 18
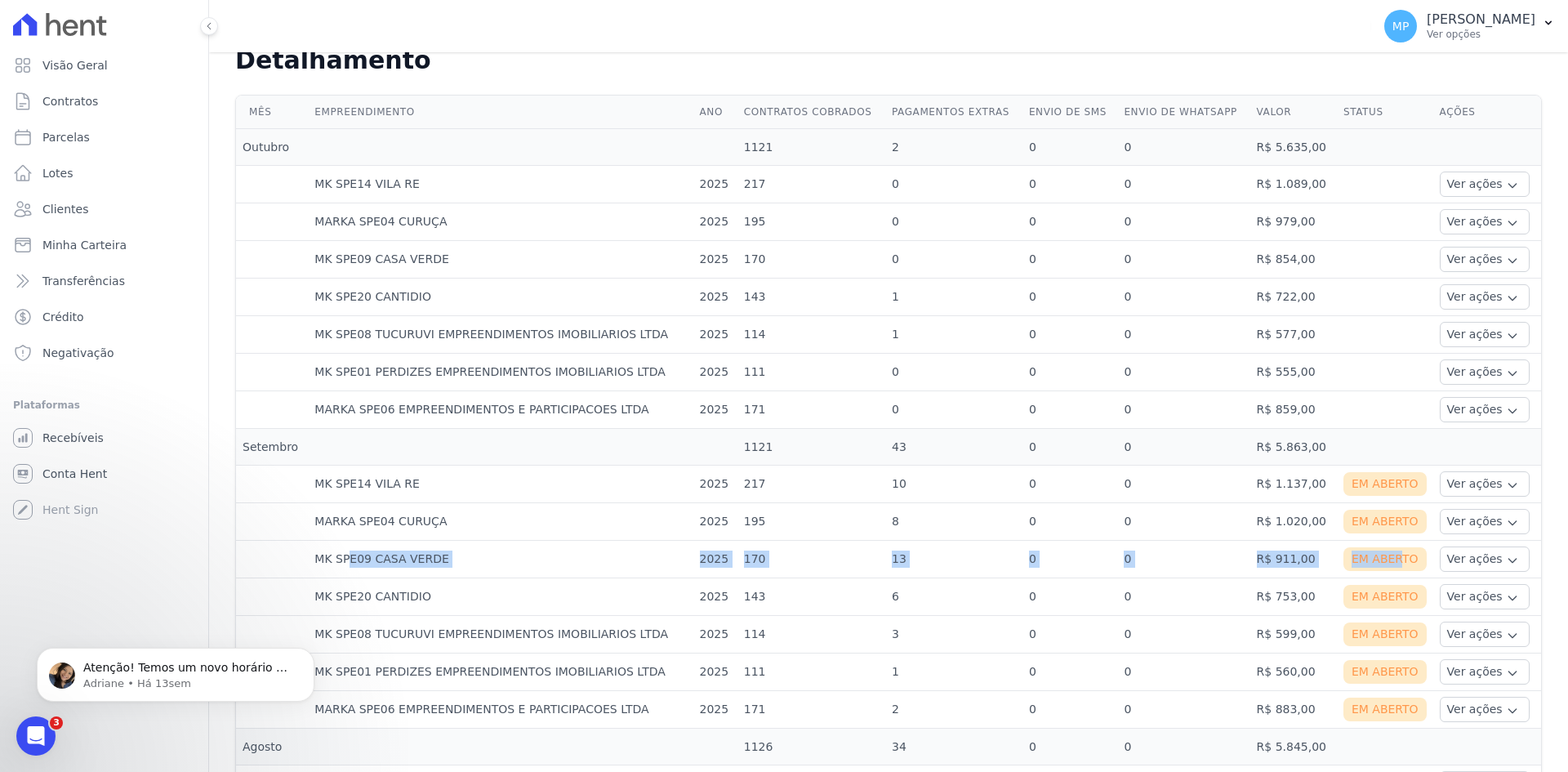
drag, startPoint x: 319, startPoint y: 551, endPoint x: 1410, endPoint y: 566, distance: 1091.1
click at [1396, 572] on tr "MK SPE09 CASA VERDE 2025 170 13 0 0 R$ 911,00 Em [GEOGRAPHIC_DATA] Ver ações Ve…" at bounding box center [889, 559] width 1305 height 38
click at [1444, 561] on button "Ver ações" at bounding box center [1485, 558] width 90 height 25
click at [1473, 621] on link "Nota fiscal eletrônica" at bounding box center [1507, 624] width 121 height 18
click at [464, 549] on td "MK SPE09 CASA VERDE" at bounding box center [500, 559] width 384 height 38
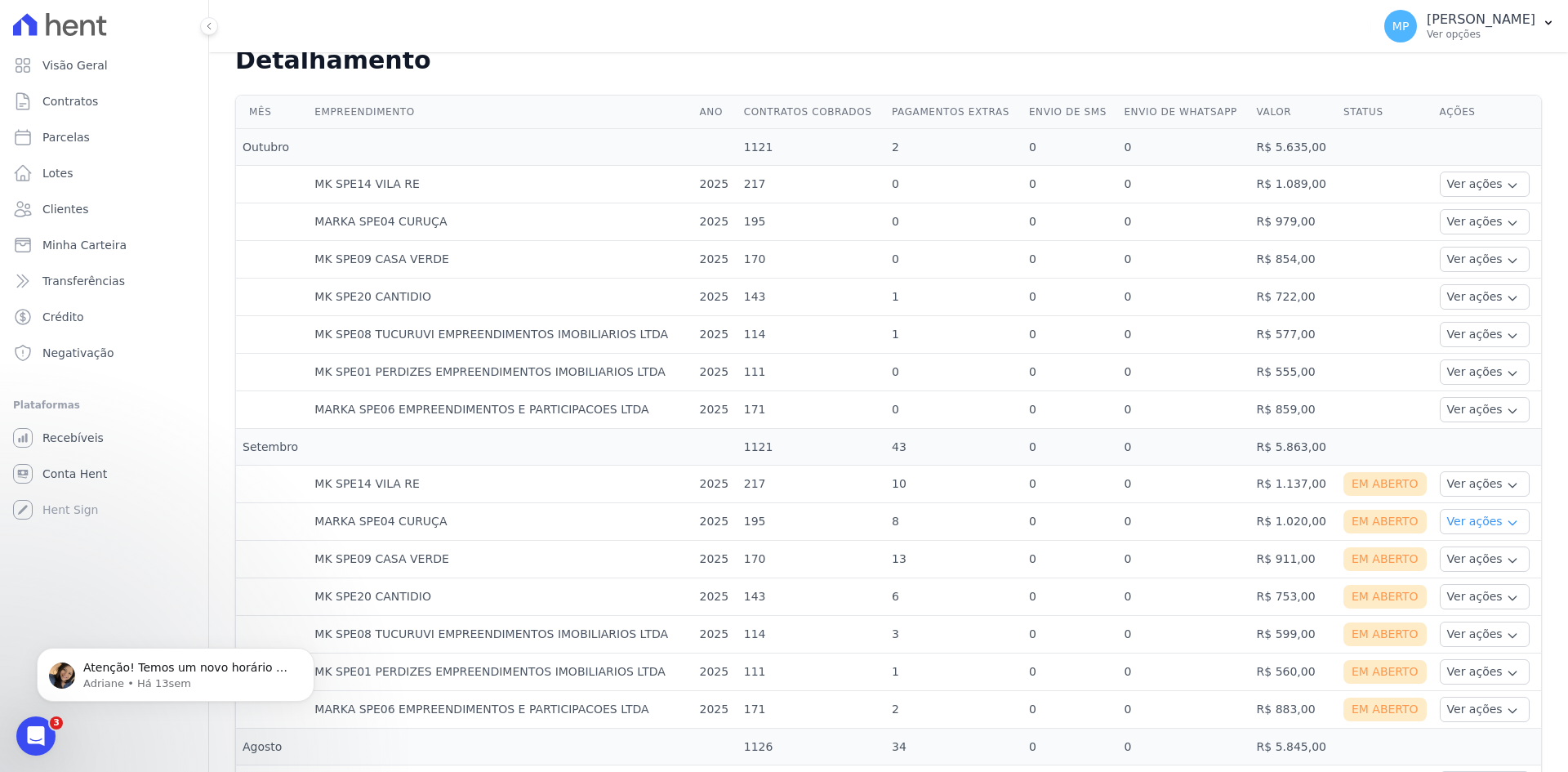
click at [1455, 519] on button "Ver ações" at bounding box center [1485, 521] width 90 height 25
click at [1467, 566] on link "Ver boleto" at bounding box center [1507, 566] width 121 height 18
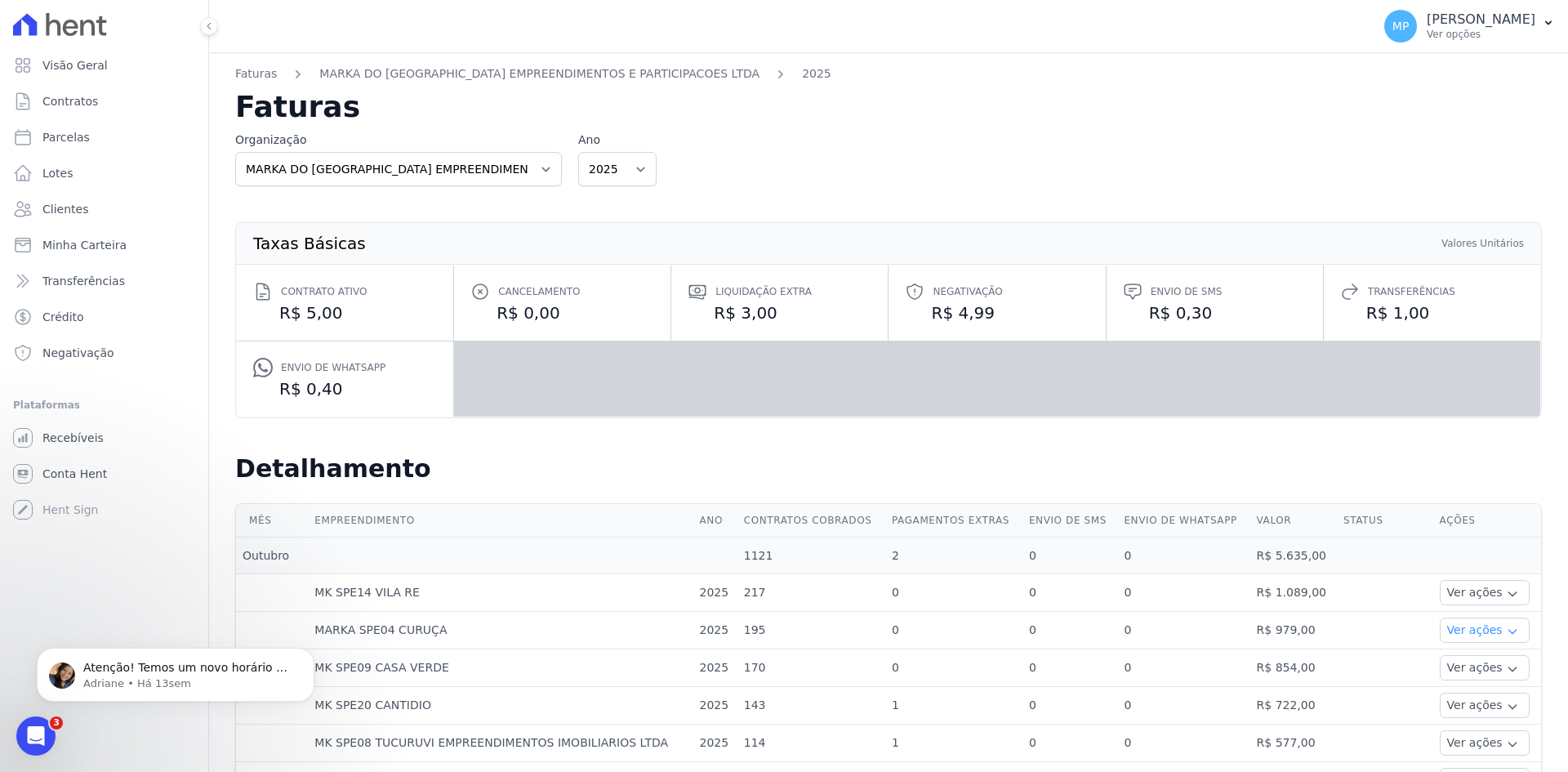
click at [1455, 631] on button "Ver ações" at bounding box center [1485, 629] width 90 height 25
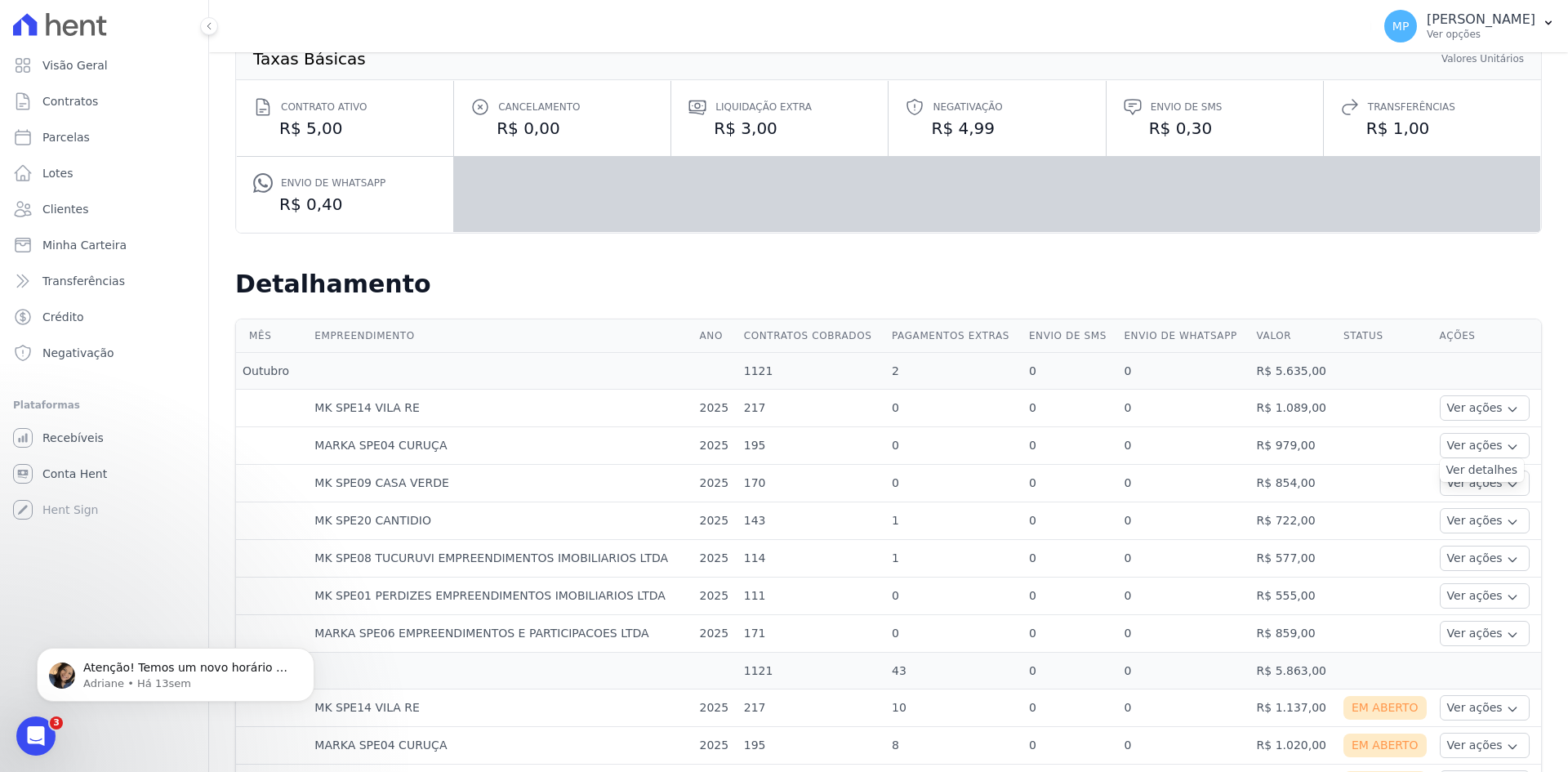
scroll to position [408, 0]
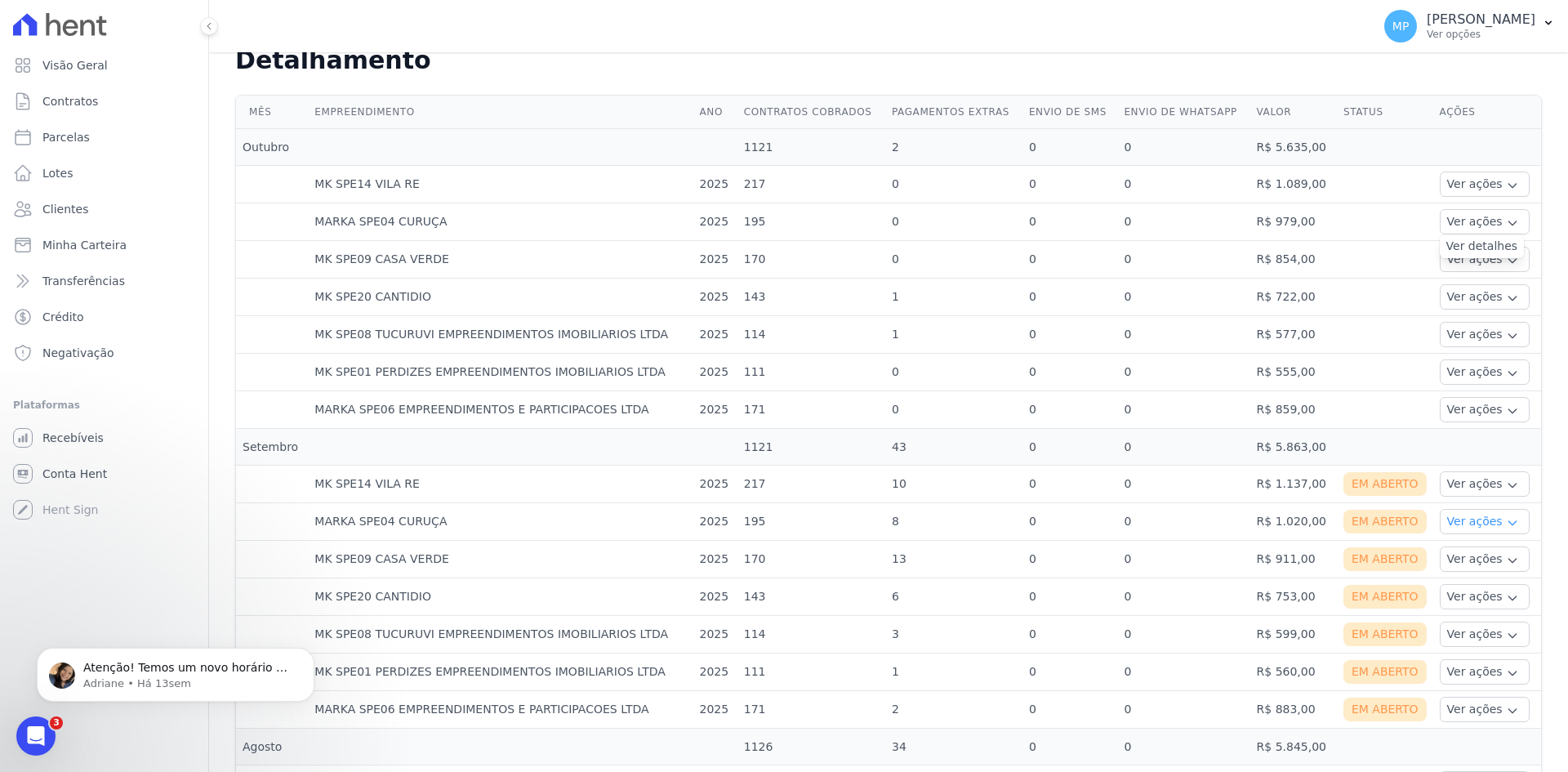
click at [1478, 530] on button "Ver ações" at bounding box center [1485, 521] width 90 height 25
click at [1471, 587] on link "Nota fiscal eletrônica" at bounding box center [1507, 587] width 121 height 18
click at [1484, 481] on button "Ver ações" at bounding box center [1485, 483] width 90 height 25
click at [1472, 523] on link "Ver boleto" at bounding box center [1507, 529] width 121 height 18
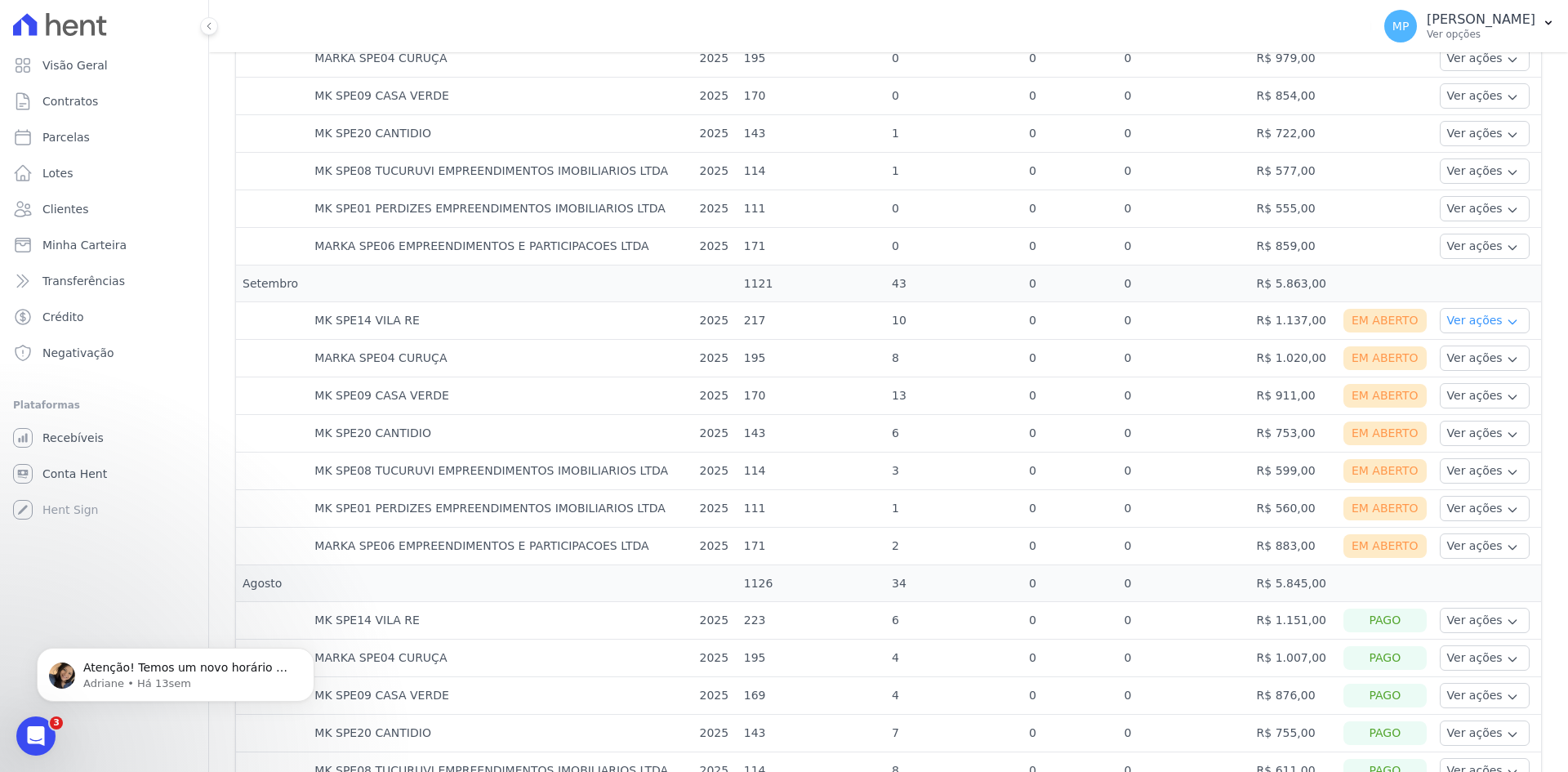
click at [1480, 315] on button "Ver ações" at bounding box center [1485, 320] width 90 height 25
click at [1478, 386] on link "Nota fiscal eletrônica" at bounding box center [1507, 386] width 121 height 18
click at [1211, 396] on td "0" at bounding box center [1183, 396] width 132 height 38
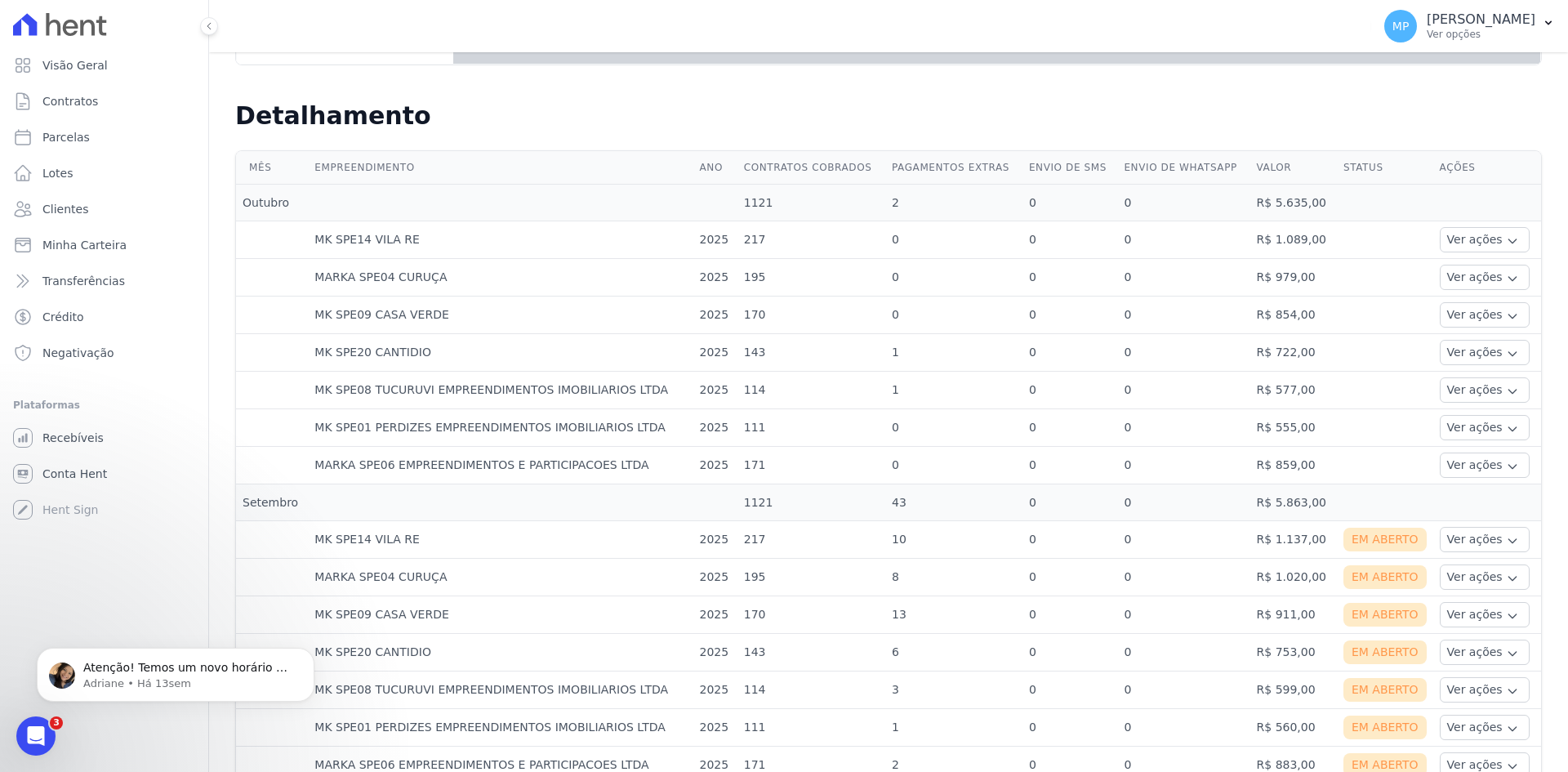
scroll to position [326, 0]
